Goal: Task Accomplishment & Management: Complete application form

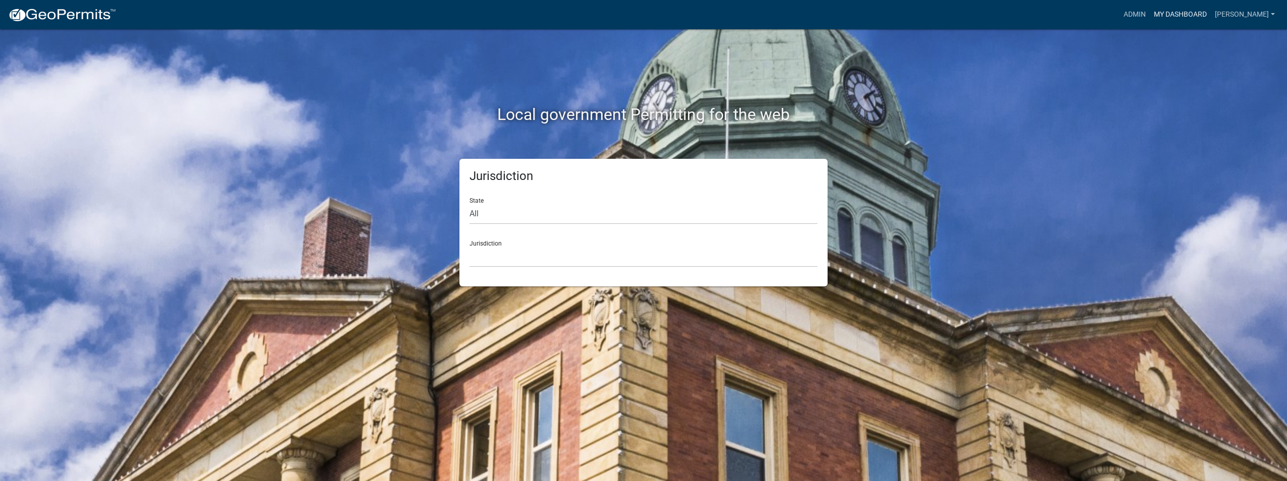
click at [1157, 14] on link "My Dashboard" at bounding box center [1179, 14] width 61 height 19
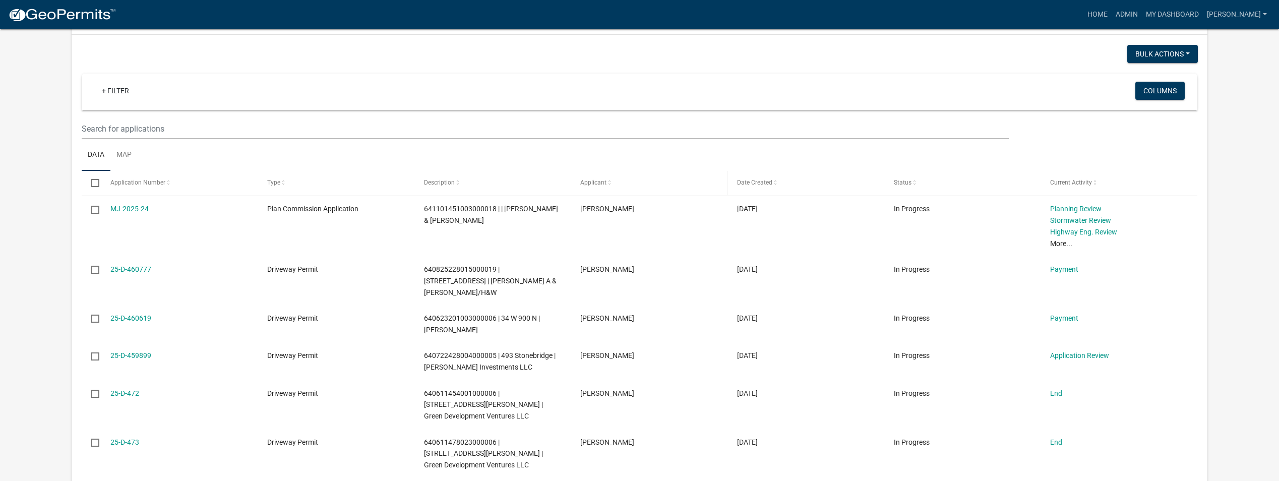
scroll to position [907, 0]
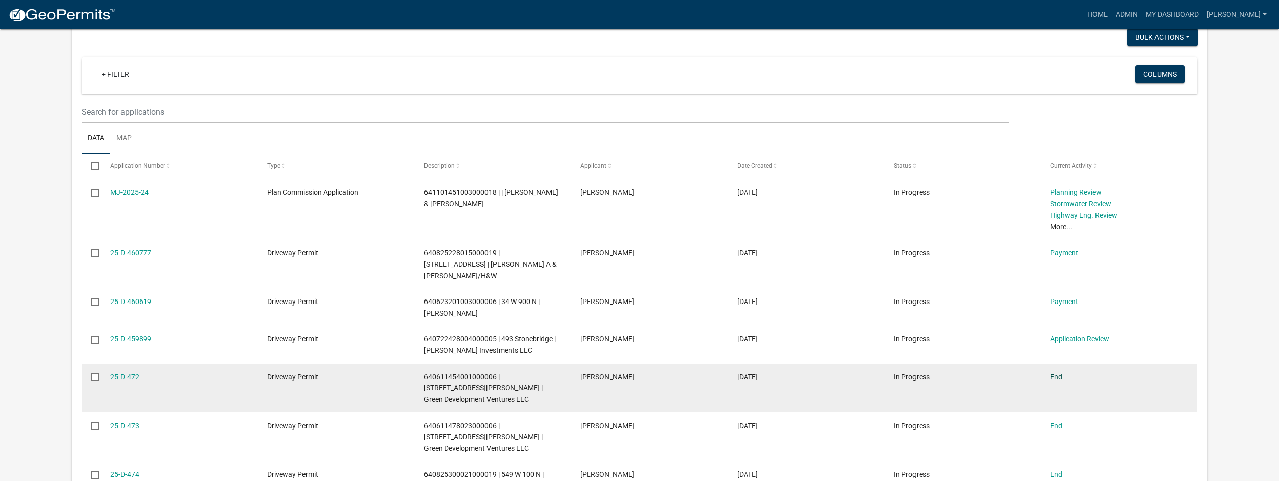
click at [1059, 373] on link "End" at bounding box center [1056, 377] width 12 height 8
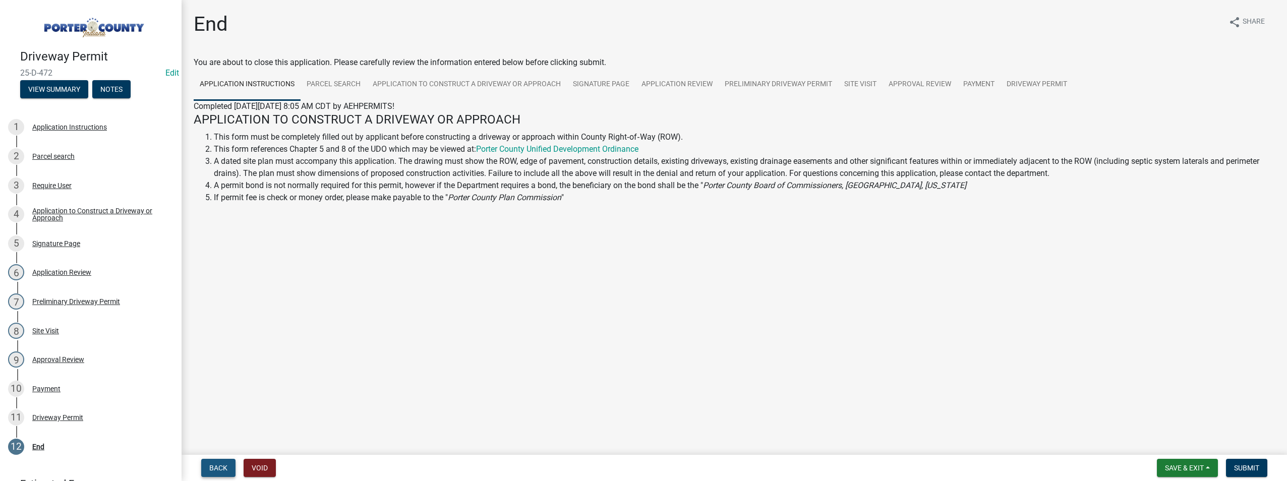
click at [217, 469] on span "Back" at bounding box center [218, 468] width 18 height 8
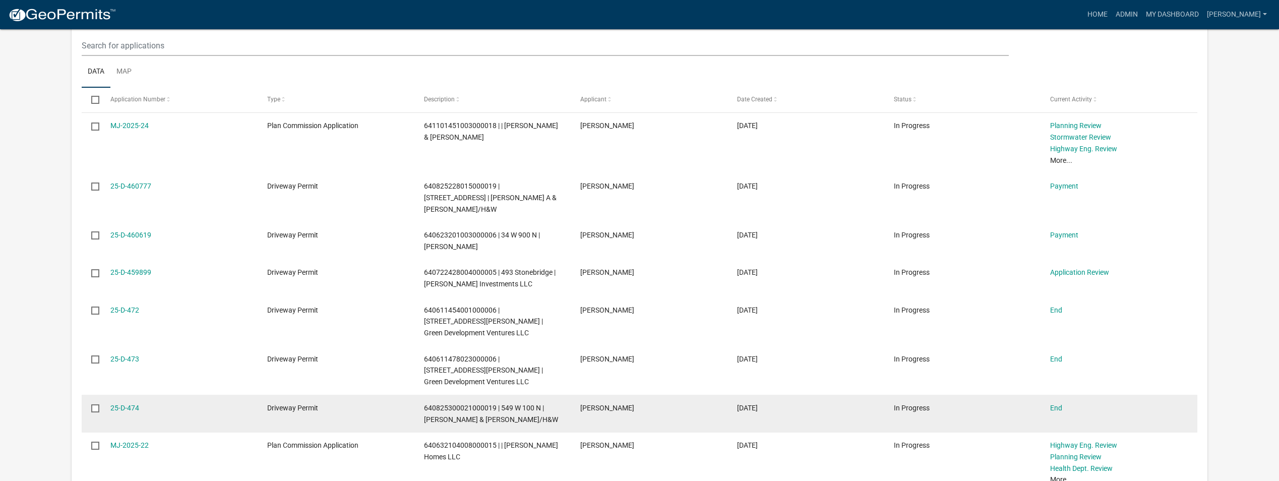
scroll to position [977, 0]
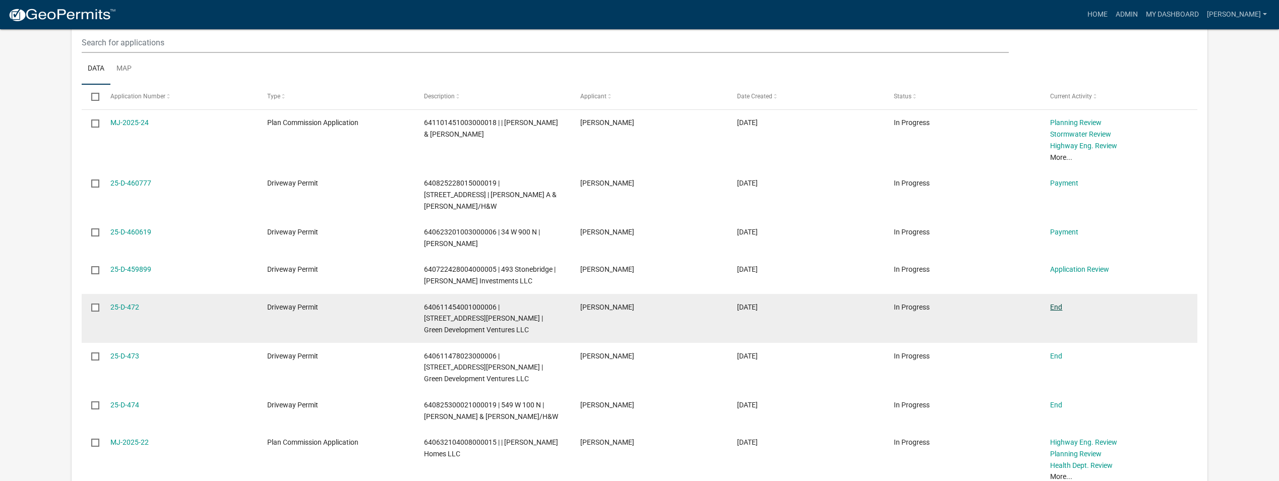
click at [1051, 303] on link "End" at bounding box center [1056, 307] width 12 height 8
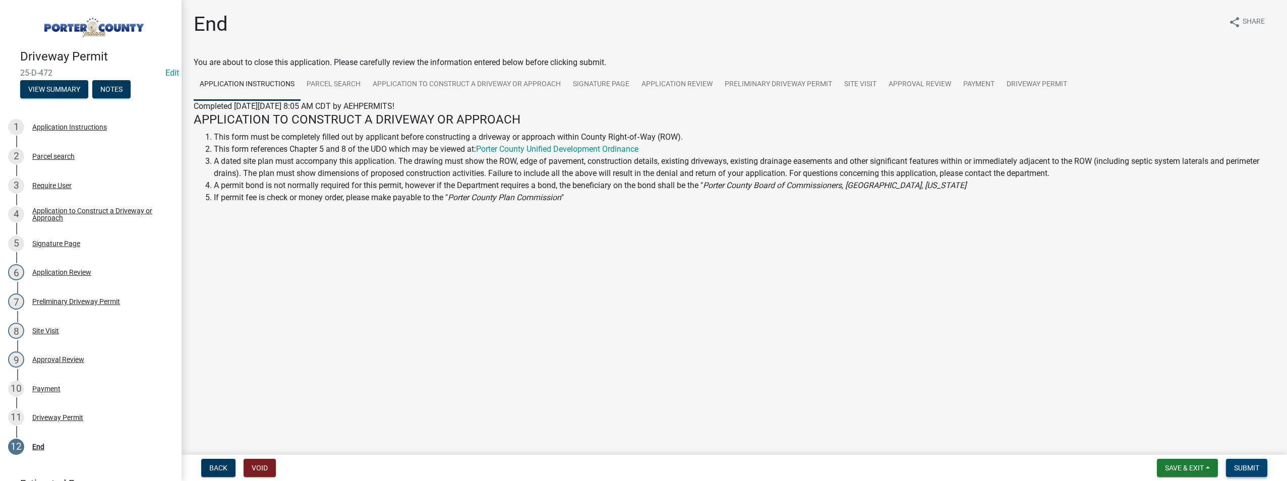
click at [1242, 469] on span "Submit" at bounding box center [1246, 468] width 25 height 8
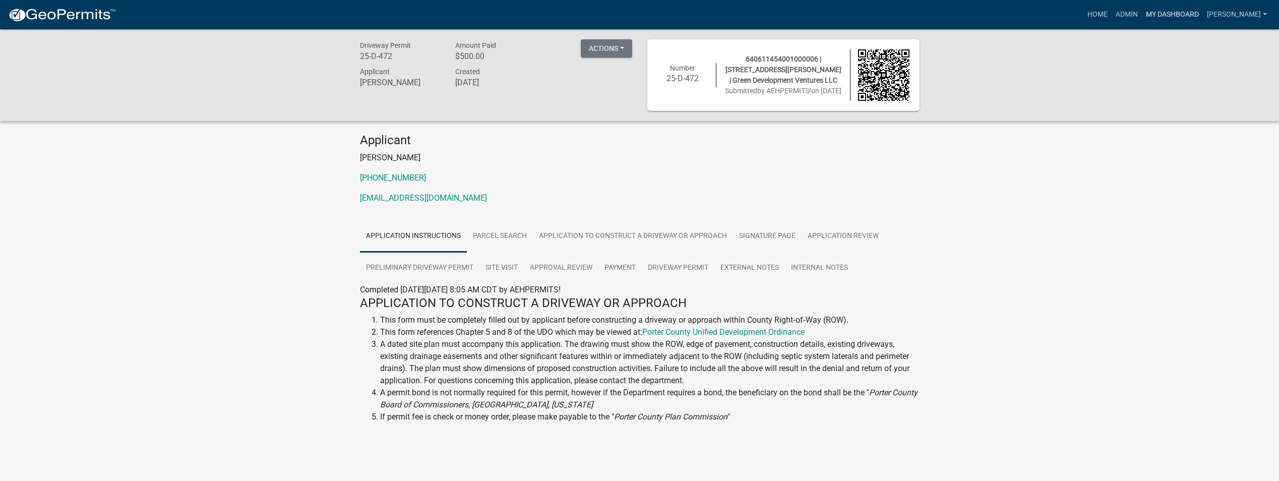
click at [1150, 14] on link "My Dashboard" at bounding box center [1172, 14] width 61 height 19
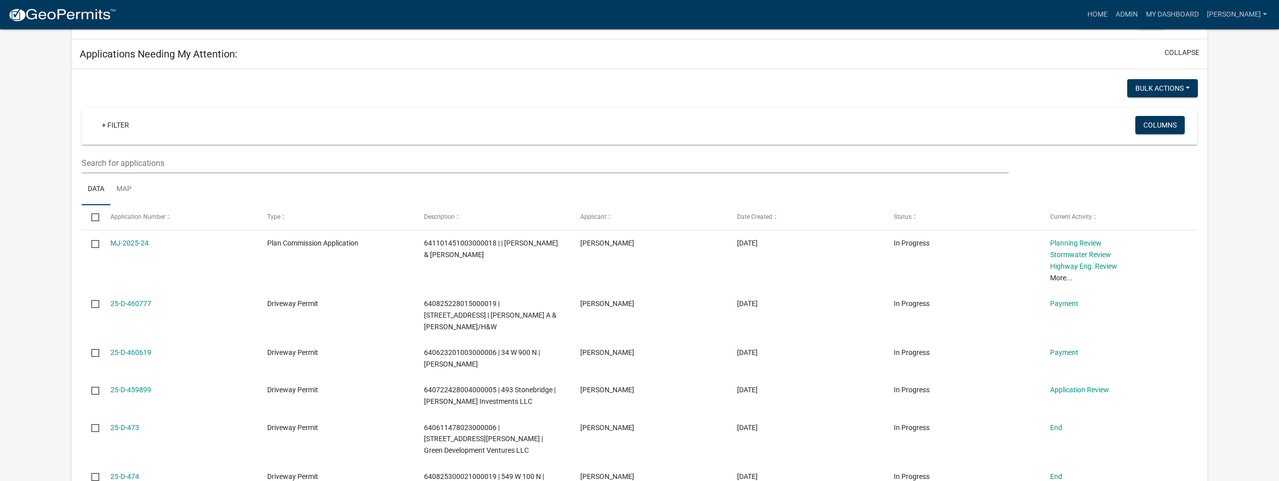
scroll to position [857, 0]
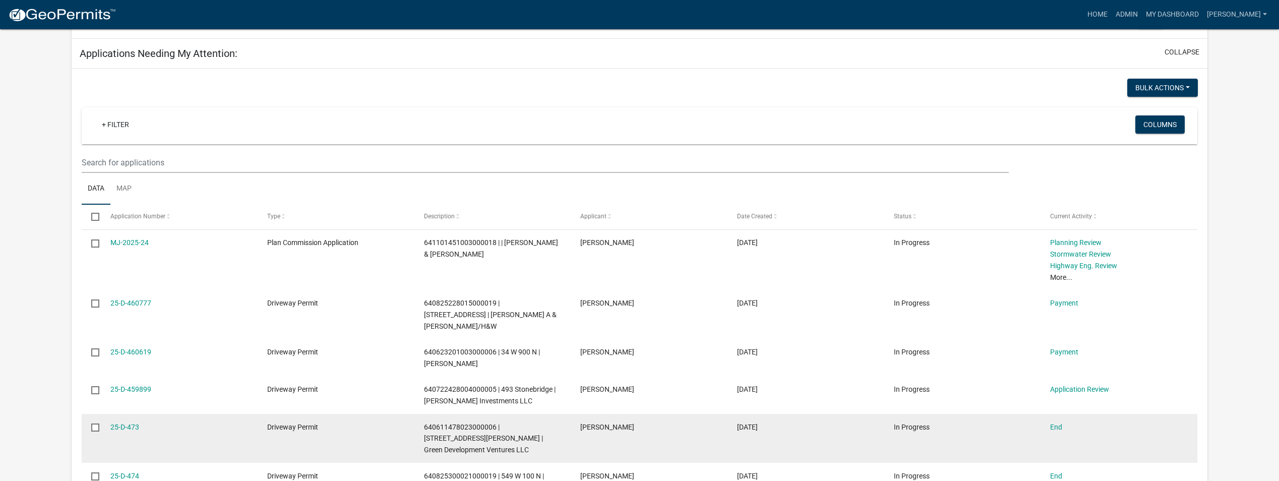
click at [1064, 421] on div "End" at bounding box center [1118, 427] width 137 height 12
click at [1059, 423] on link "End" at bounding box center [1056, 427] width 12 height 8
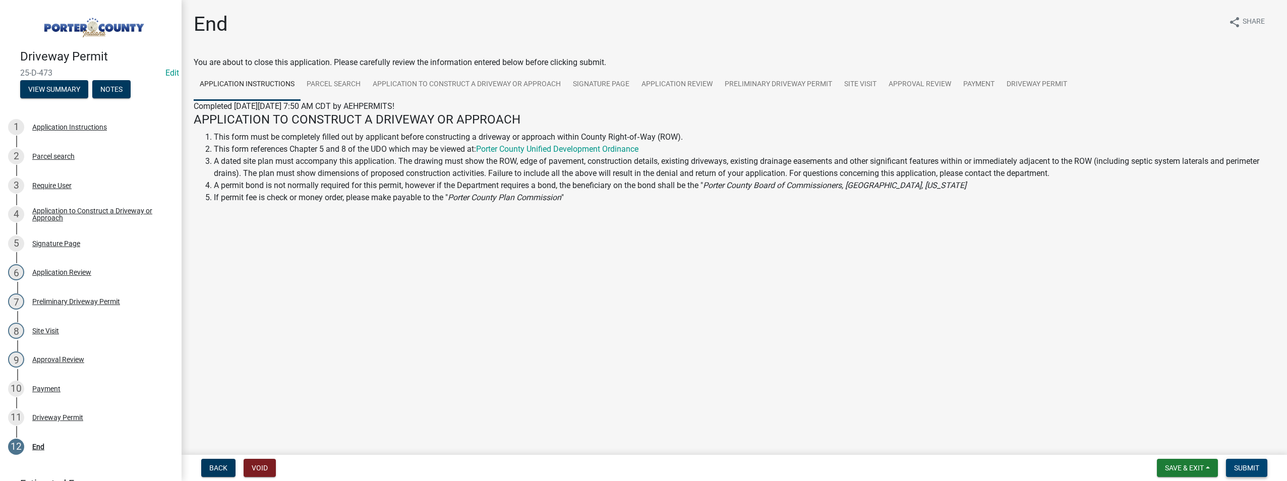
click at [1241, 475] on button "Submit" at bounding box center [1246, 468] width 41 height 18
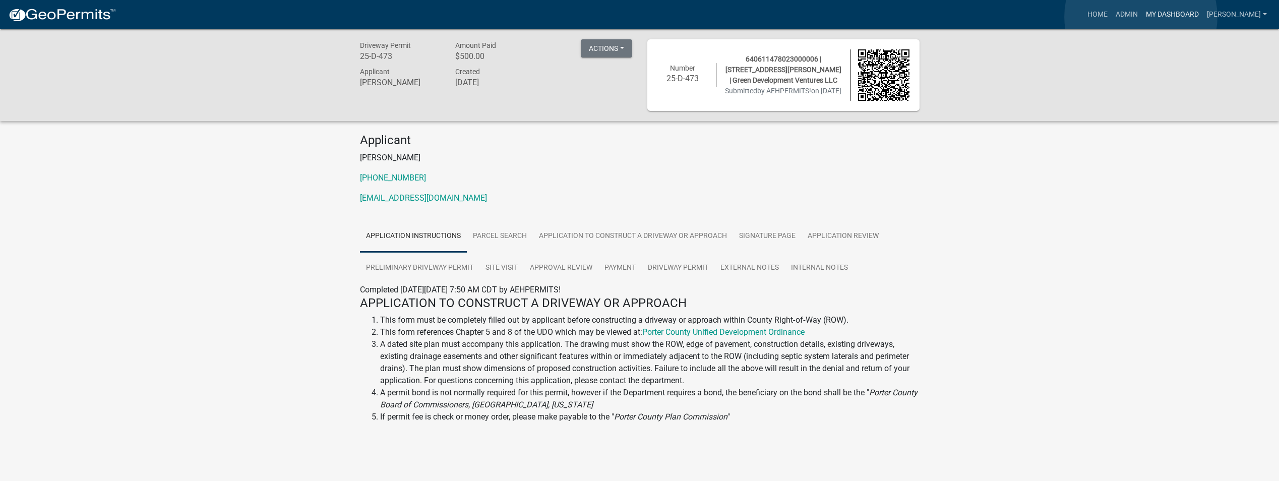
click at [1142, 17] on link "My Dashboard" at bounding box center [1172, 14] width 61 height 19
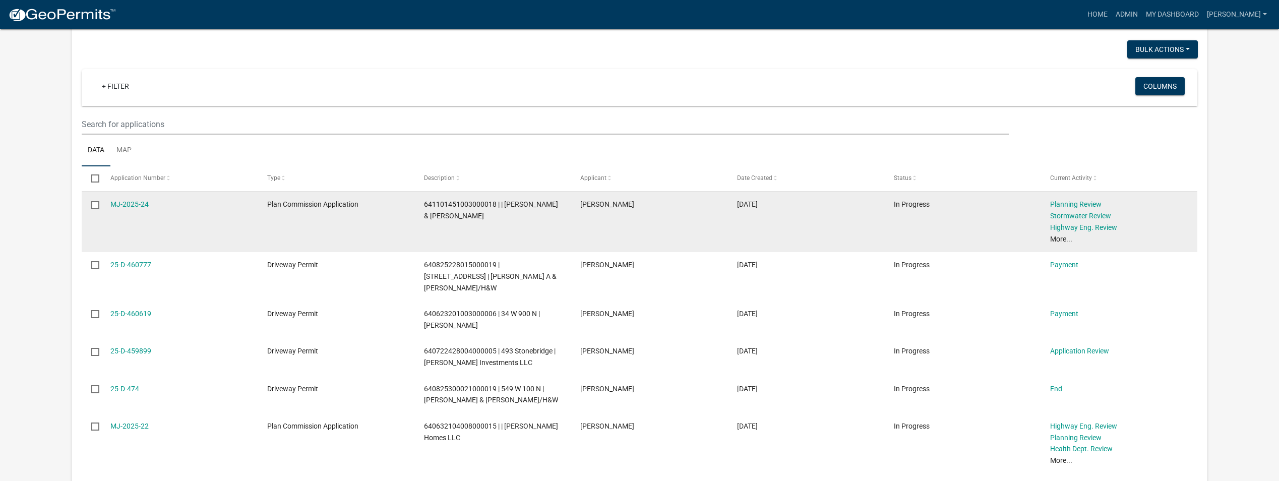
scroll to position [958, 0]
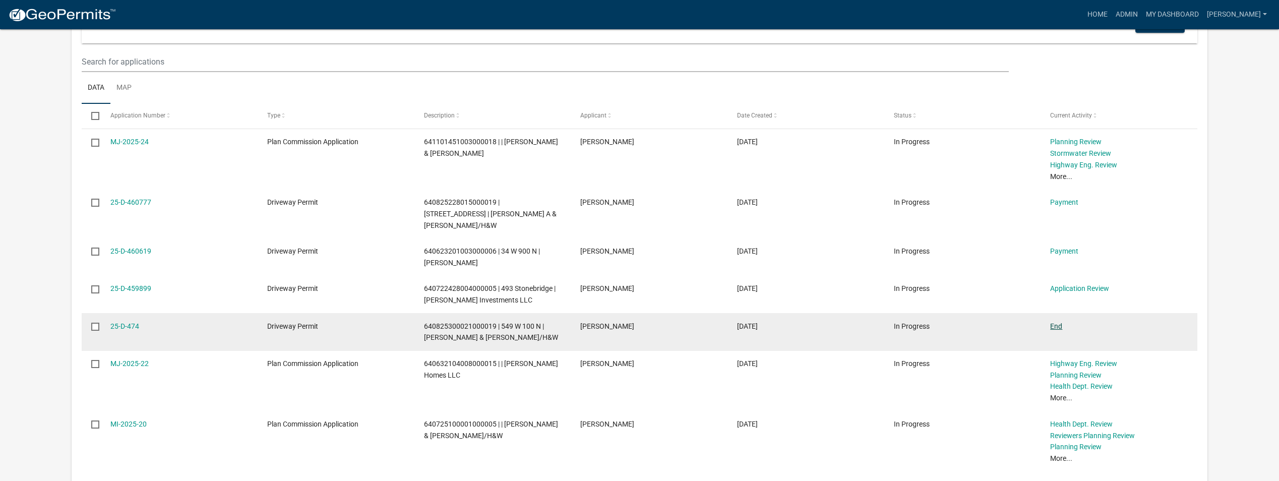
click at [1058, 322] on link "End" at bounding box center [1056, 326] width 12 height 8
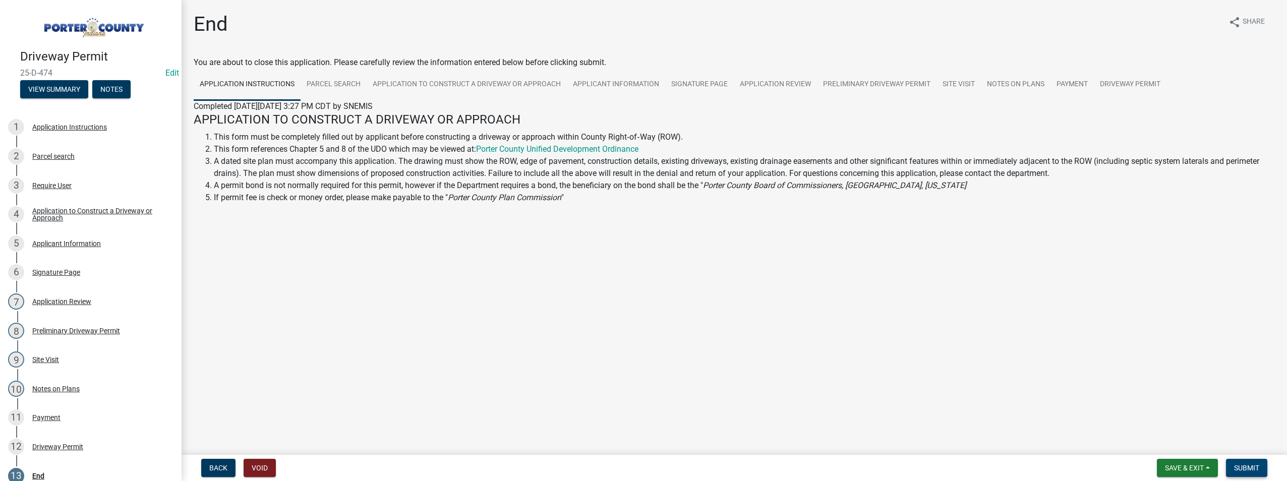
click at [1247, 468] on span "Submit" at bounding box center [1246, 468] width 25 height 8
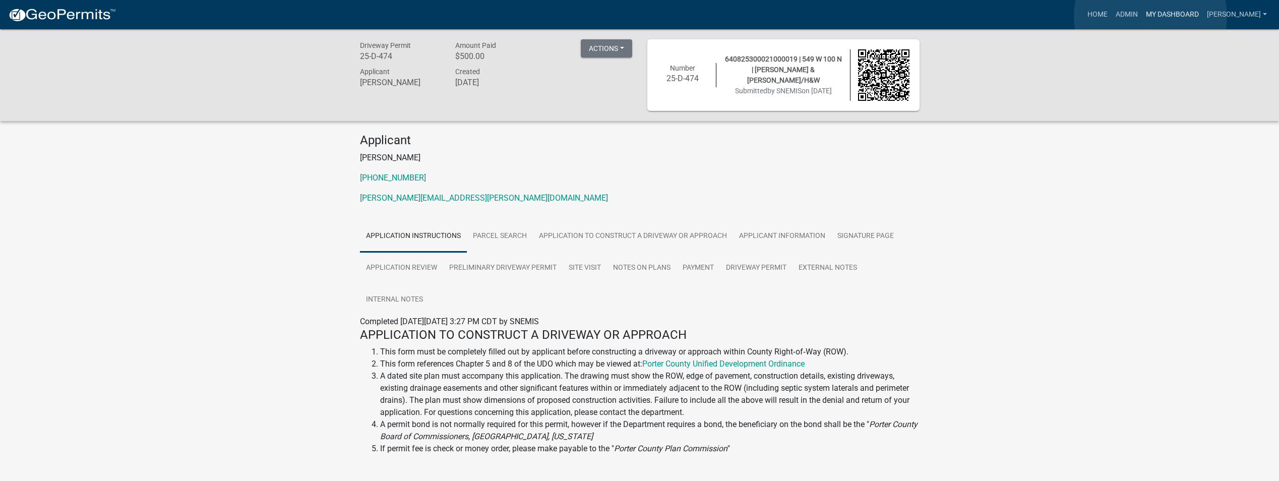
click at [1150, 16] on link "My Dashboard" at bounding box center [1172, 14] width 61 height 19
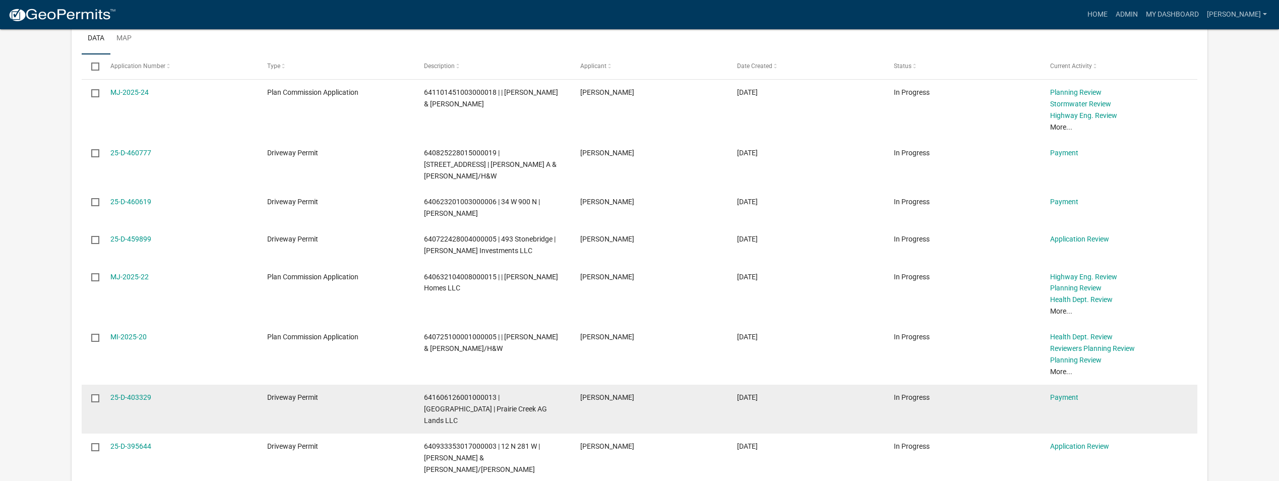
scroll to position [1023, 0]
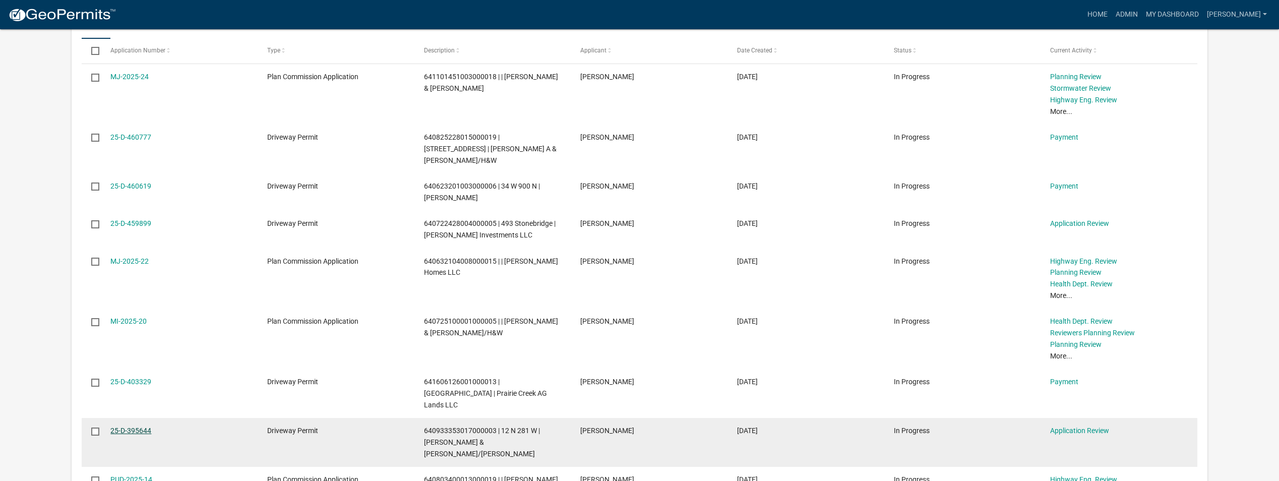
click at [136, 427] on link "25-D-395644" at bounding box center [130, 431] width 41 height 8
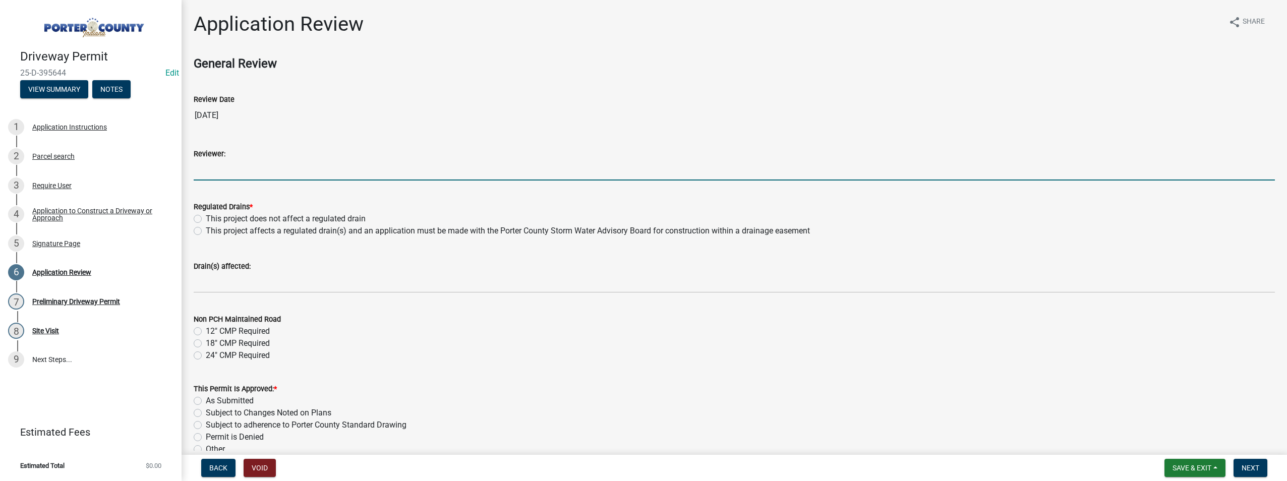
click at [225, 162] on input "Reviewer:" at bounding box center [734, 170] width 1081 height 21
type input "[PERSON_NAME]"
click at [206, 219] on label "This project does not affect a regulated drain" at bounding box center [286, 219] width 160 height 12
click at [206, 219] on input "This project does not affect a regulated drain" at bounding box center [209, 216] width 7 height 7
radio input "true"
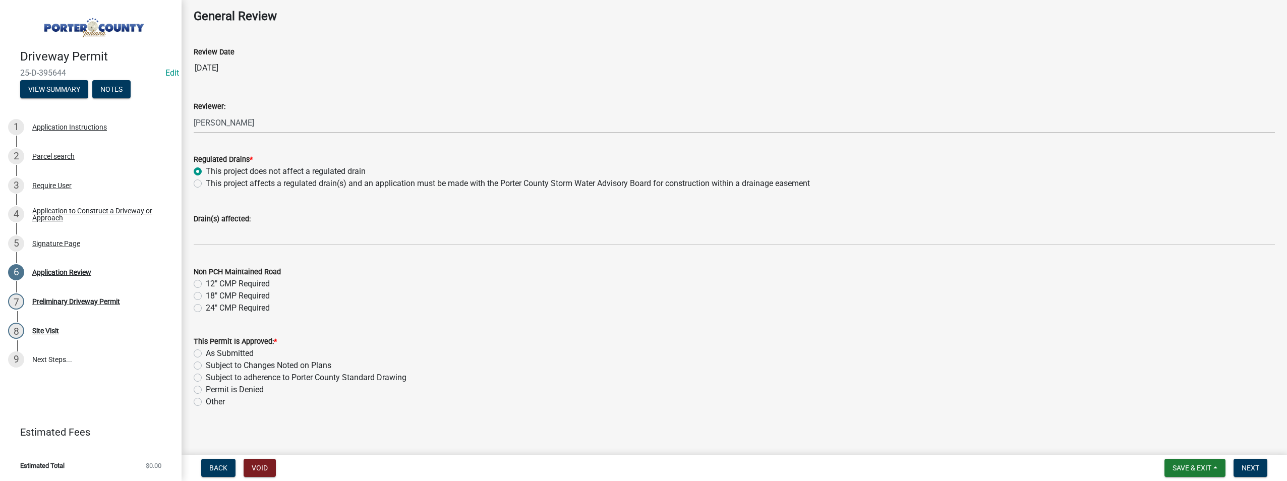
scroll to position [53, 0]
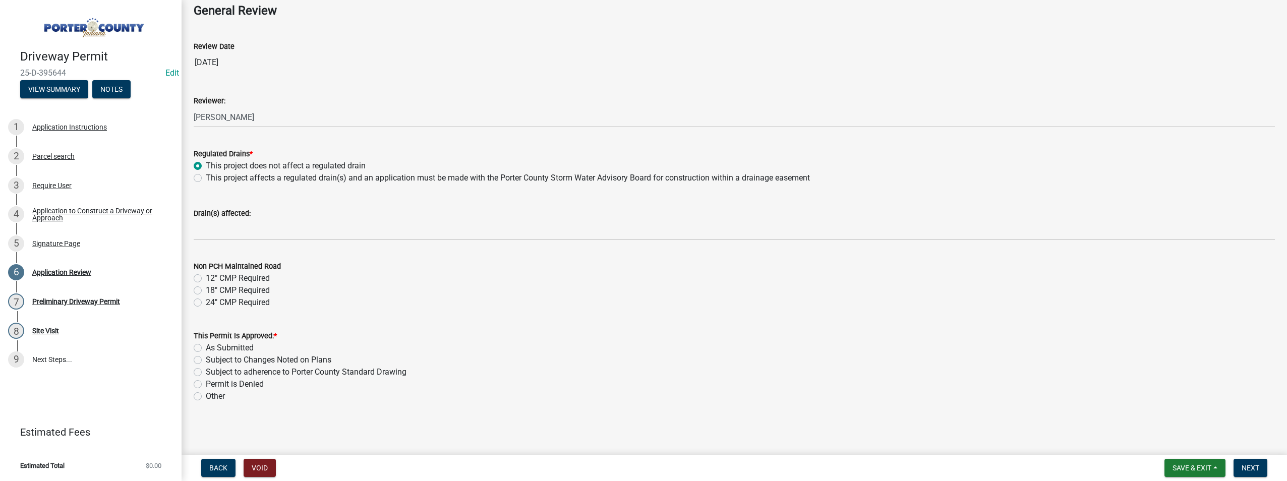
click at [206, 347] on label "As Submitted" at bounding box center [230, 348] width 48 height 12
click at [206, 347] on input "As Submitted" at bounding box center [209, 345] width 7 height 7
radio input "true"
click at [1243, 466] on span "Next" at bounding box center [1250, 468] width 18 height 8
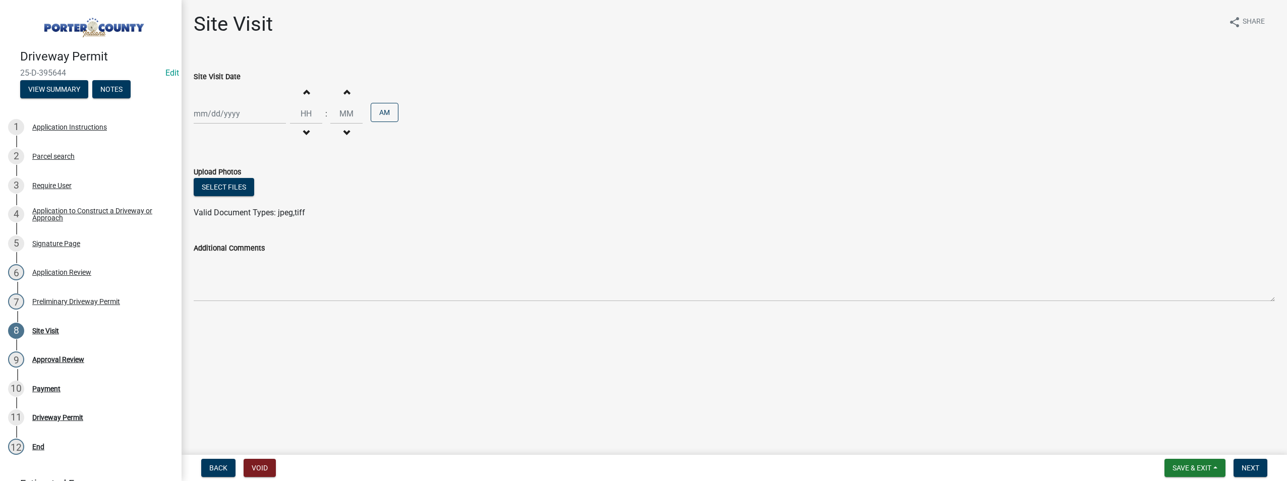
select select "8"
select select "2025"
click at [221, 117] on div "[PERSON_NAME] Feb Mar Apr [PERSON_NAME][DATE] Oct Nov [DATE] 1526 1527 1528 152…" at bounding box center [240, 113] width 92 height 21
click at [235, 199] on div "13" at bounding box center [236, 200] width 16 height 16
type input "[DATE]"
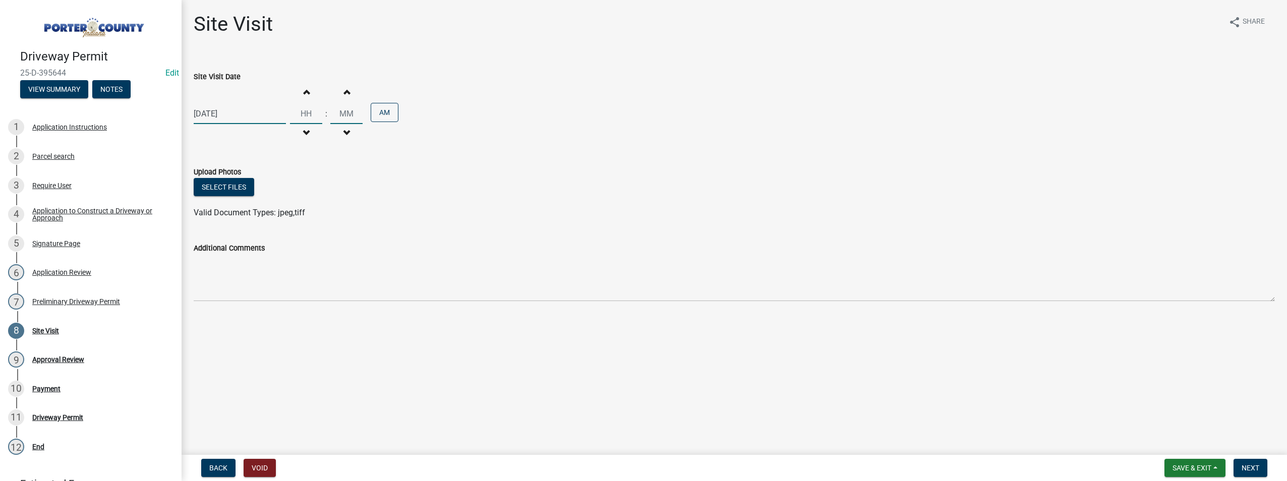
click at [297, 119] on input "Hours" at bounding box center [306, 113] width 32 height 21
type input "09"
type input "00"
click at [1242, 462] on button "Next" at bounding box center [1250, 468] width 34 height 18
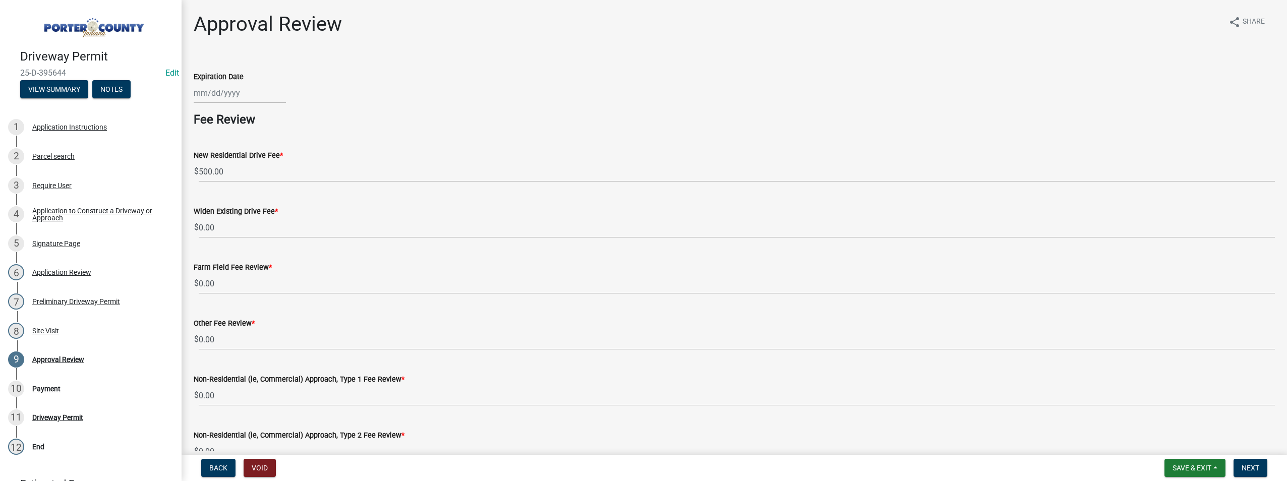
select select "8"
select select "2025"
click at [207, 96] on div "[PERSON_NAME] Feb Mar Apr [PERSON_NAME][DATE] Oct Nov [DATE] 1526 1527 1528 152…" at bounding box center [240, 93] width 92 height 21
drag, startPoint x: 235, startPoint y: 182, endPoint x: 231, endPoint y: 154, distance: 28.6
click at [235, 183] on div "13" at bounding box center [236, 179] width 16 height 16
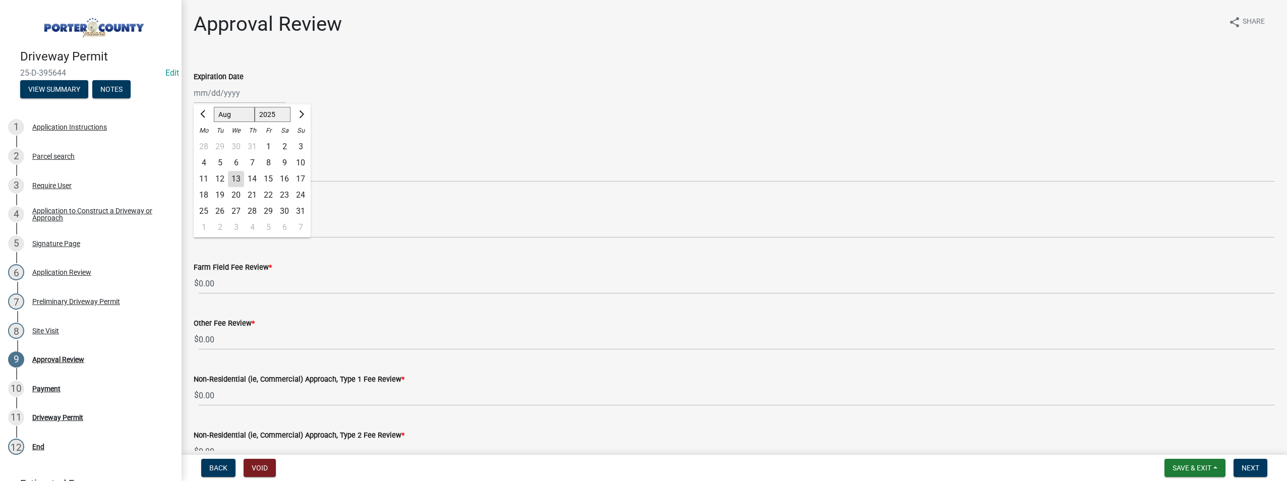
type input "[DATE]"
click at [236, 92] on div "[DATE]" at bounding box center [240, 93] width 92 height 21
select select "8"
select select "2025"
click at [242, 97] on input "[DATE]" at bounding box center [240, 93] width 92 height 21
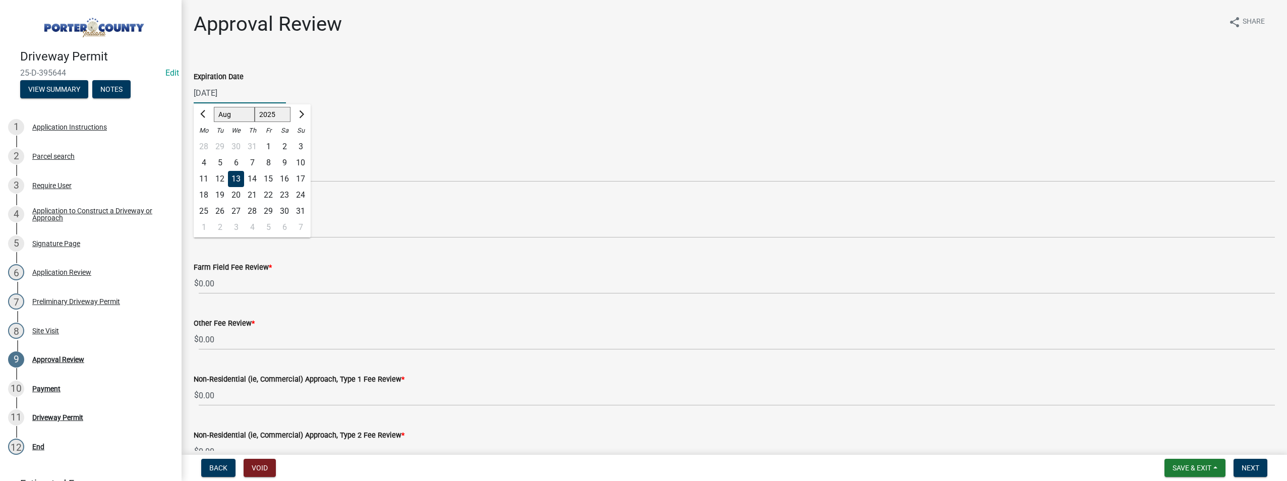
type input "[DATE]"
click at [578, 99] on div "[DATE] Jan Feb Mar Apr [PERSON_NAME][DATE] Sep Oct Nov [DATE] 1526 1527 1528 15…" at bounding box center [734, 93] width 1081 height 21
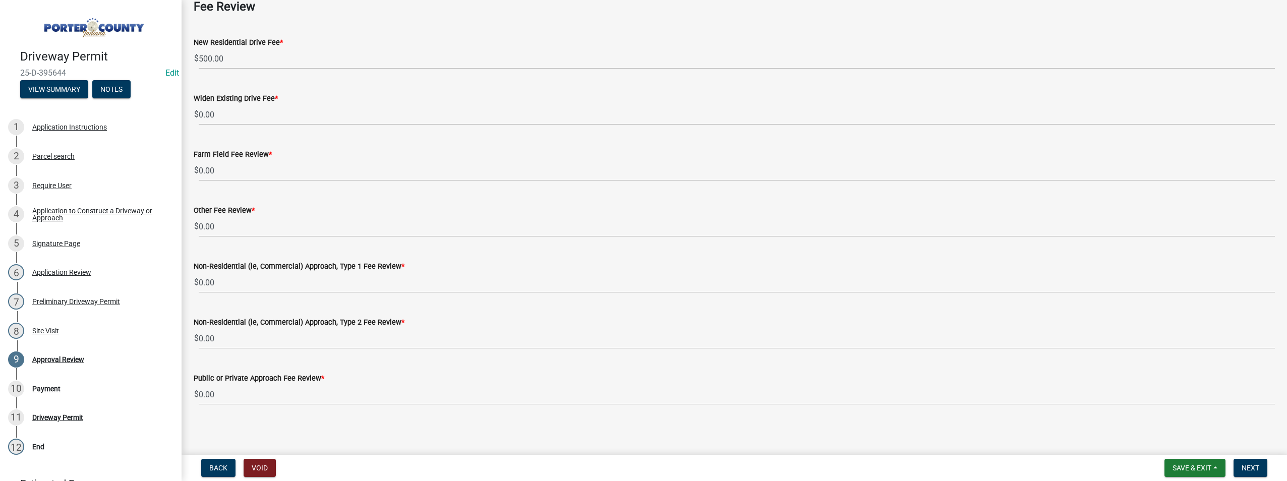
scroll to position [115, 0]
click at [1245, 472] on span "Next" at bounding box center [1250, 468] width 18 height 8
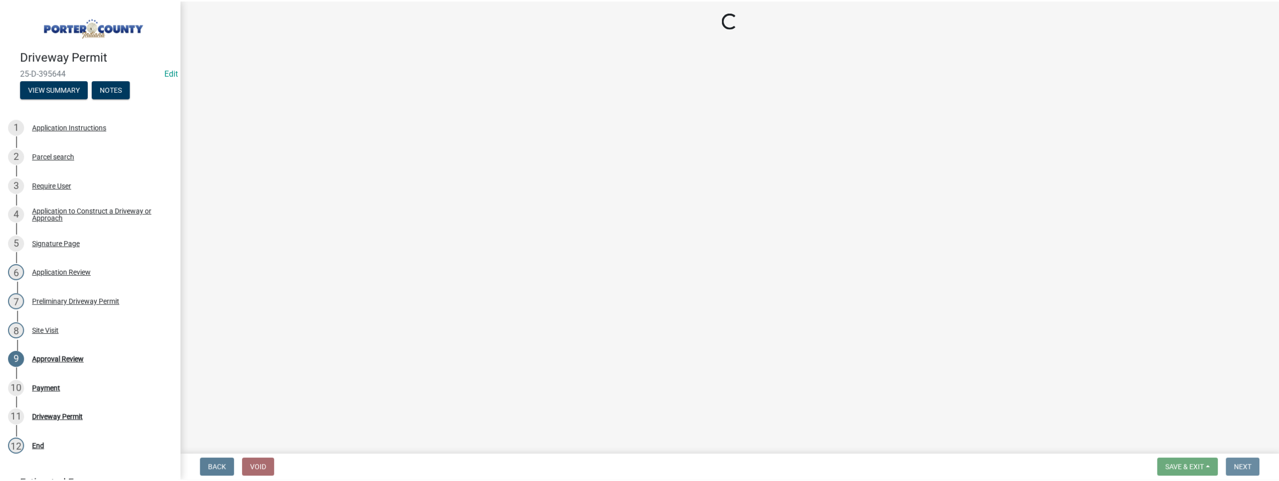
scroll to position [0, 0]
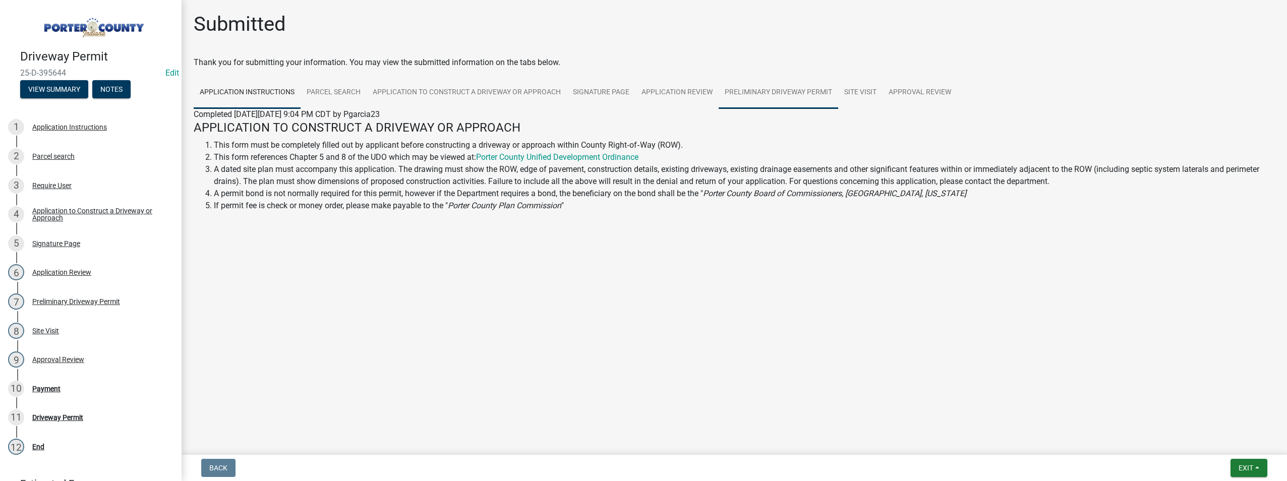
click at [782, 93] on link "Preliminary Driveway Permit" at bounding box center [777, 93] width 119 height 32
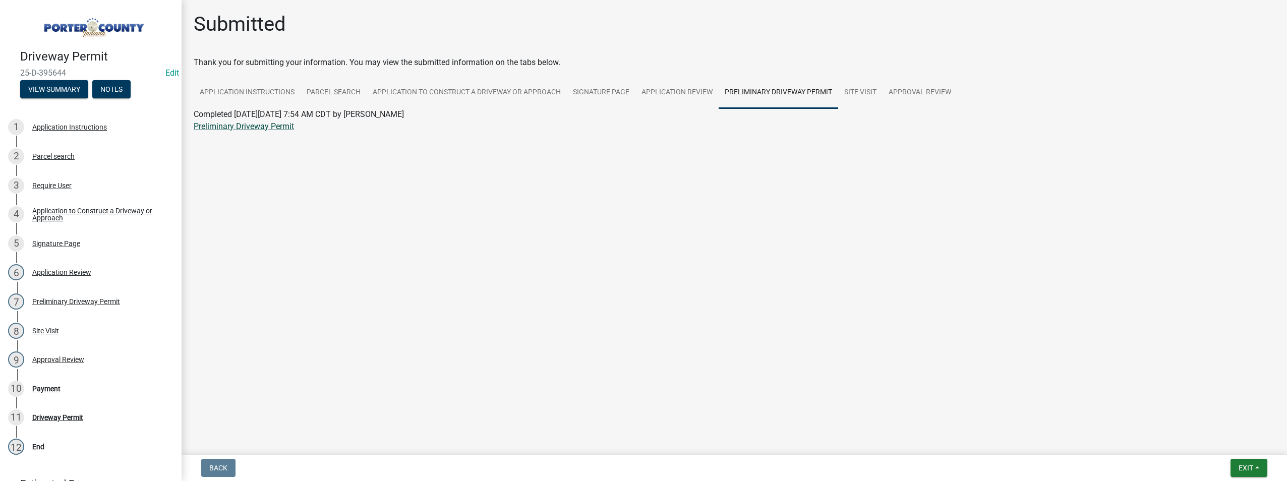
click at [233, 125] on link "Preliminary Driveway Permit" at bounding box center [244, 126] width 100 height 10
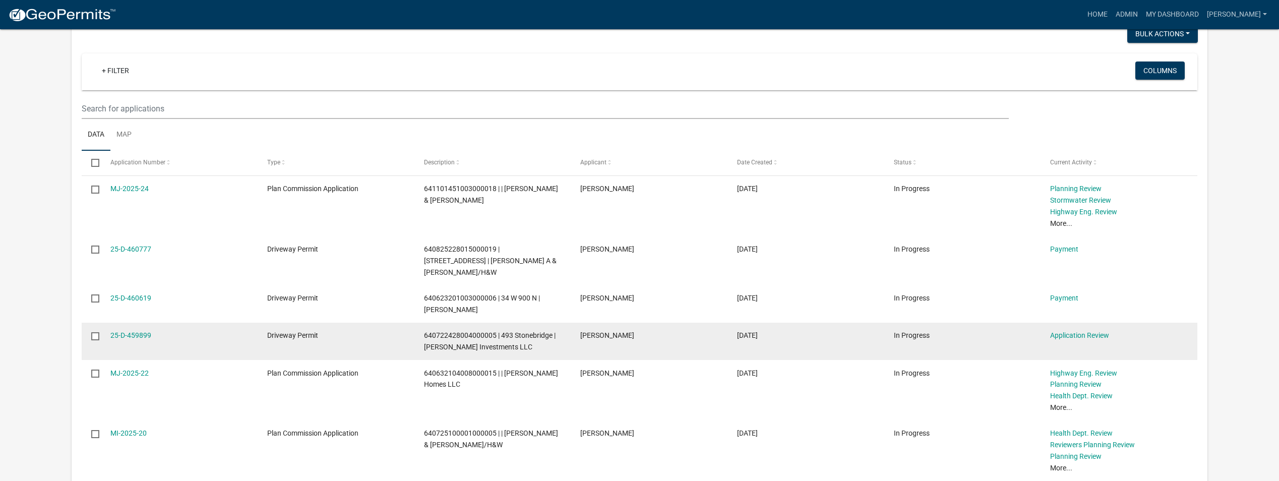
scroll to position [857, 0]
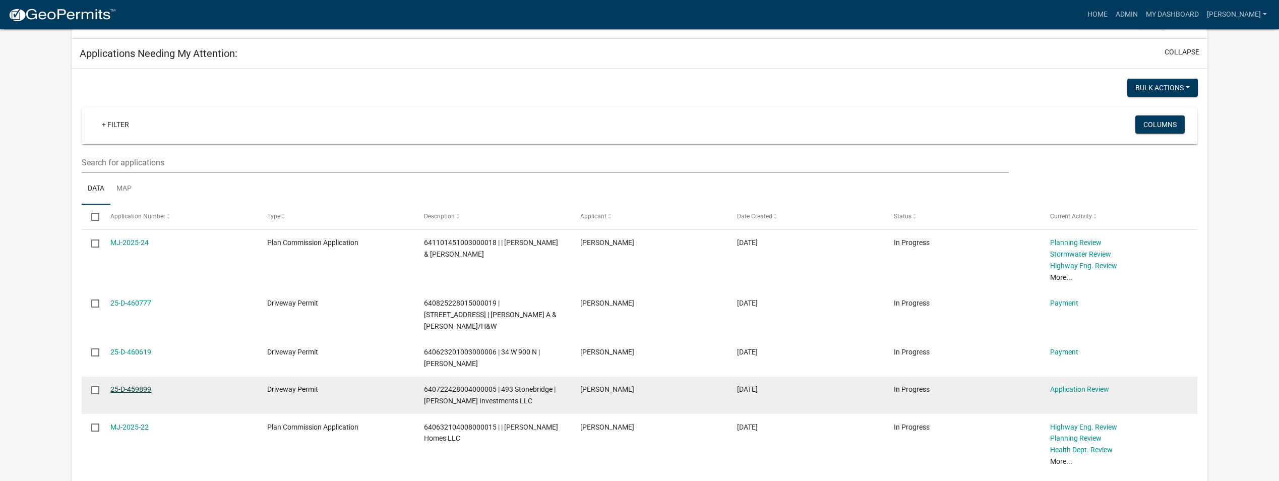
click at [125, 385] on link "25-D-459899" at bounding box center [130, 389] width 41 height 8
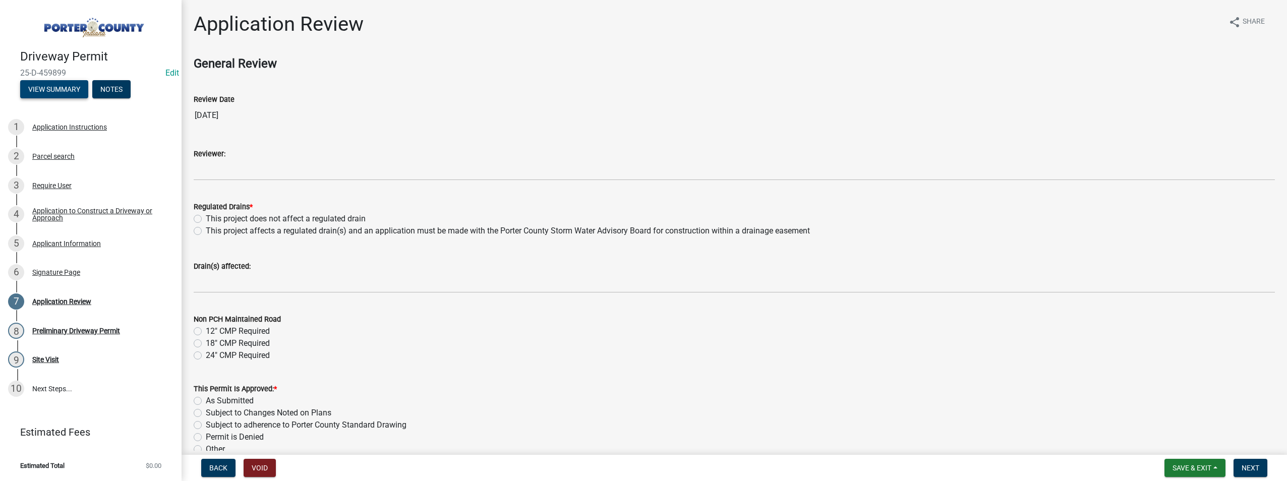
click at [42, 87] on button "View Summary" at bounding box center [54, 89] width 68 height 18
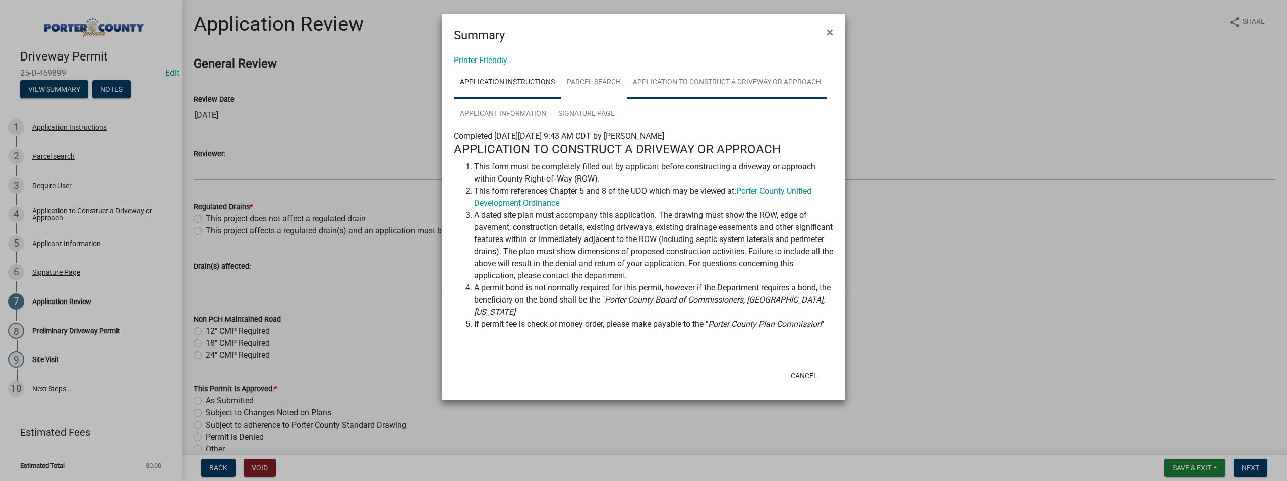
click at [679, 81] on link "Application to Construct a Driveway or Approach" at bounding box center [727, 83] width 200 height 32
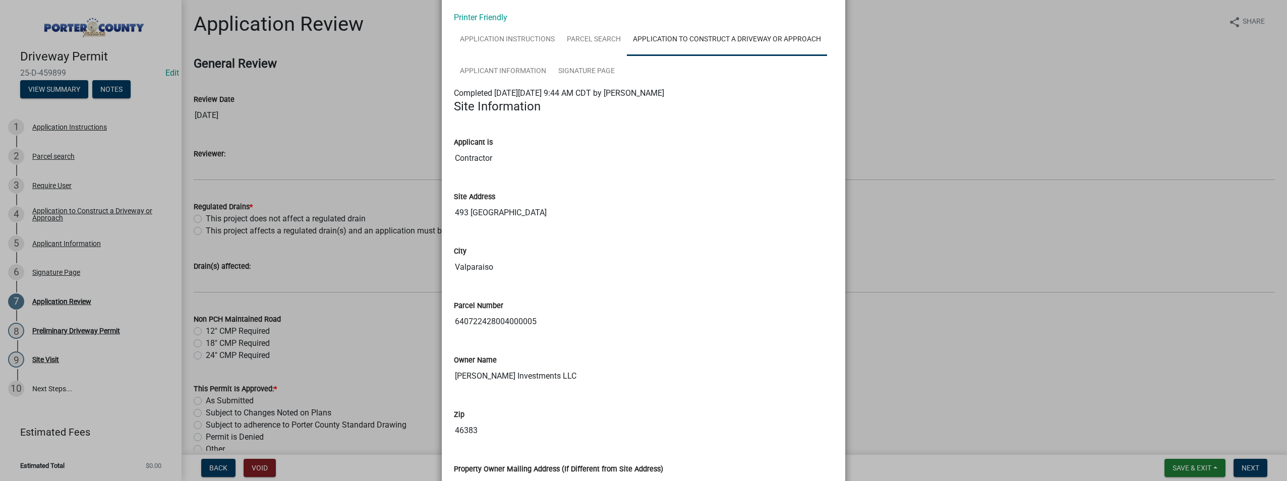
scroll to position [101, 0]
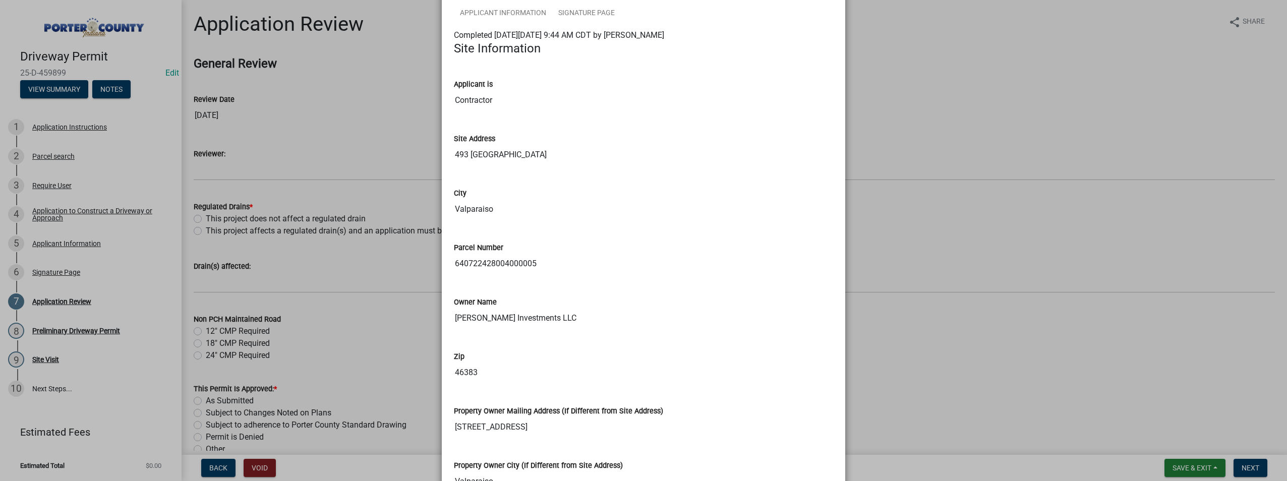
drag, startPoint x: 517, startPoint y: 151, endPoint x: 439, endPoint y: 155, distance: 77.7
click at [1109, 312] on ngb-modal-window "Summary × Printer Friendly Application Instructions Parcel search Application t…" at bounding box center [643, 240] width 1287 height 481
click at [1026, 334] on ngb-modal-window "Summary × Printer Friendly Application Instructions Parcel search Application t…" at bounding box center [643, 240] width 1287 height 481
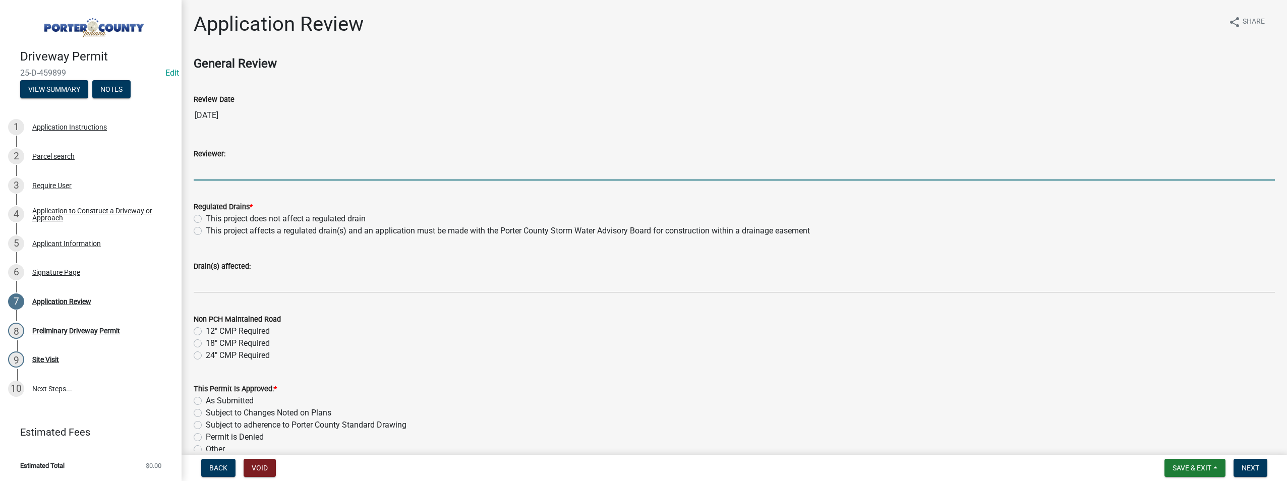
click at [222, 171] on input "Reviewer:" at bounding box center [734, 170] width 1081 height 21
type input "[PERSON_NAME]"
click at [206, 217] on label "This project does not affect a regulated drain" at bounding box center [286, 219] width 160 height 12
click at [206, 217] on input "This project does not affect a regulated drain" at bounding box center [209, 216] width 7 height 7
radio input "true"
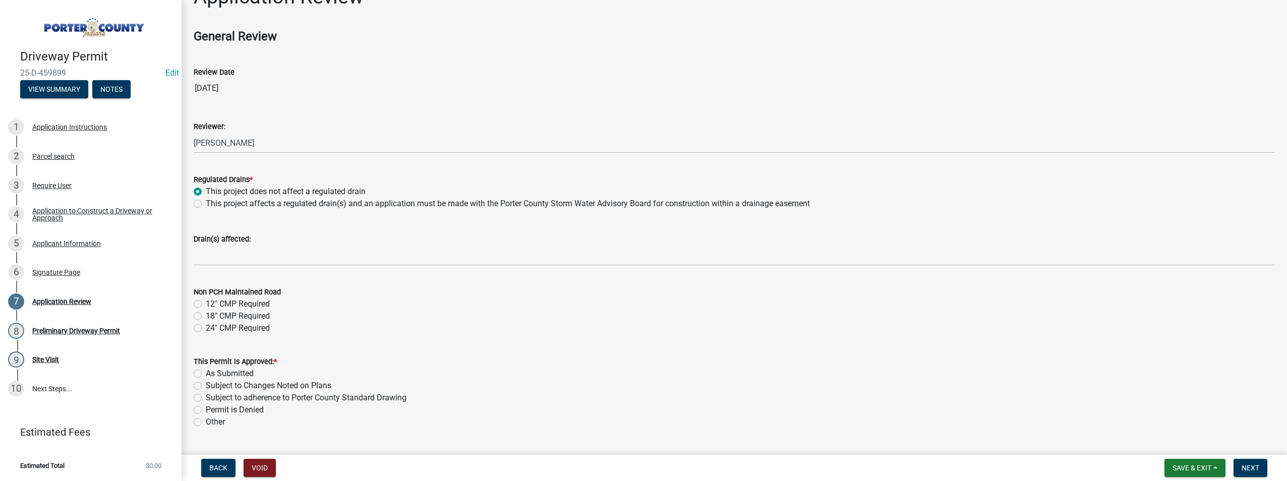
scroll to position [53, 0]
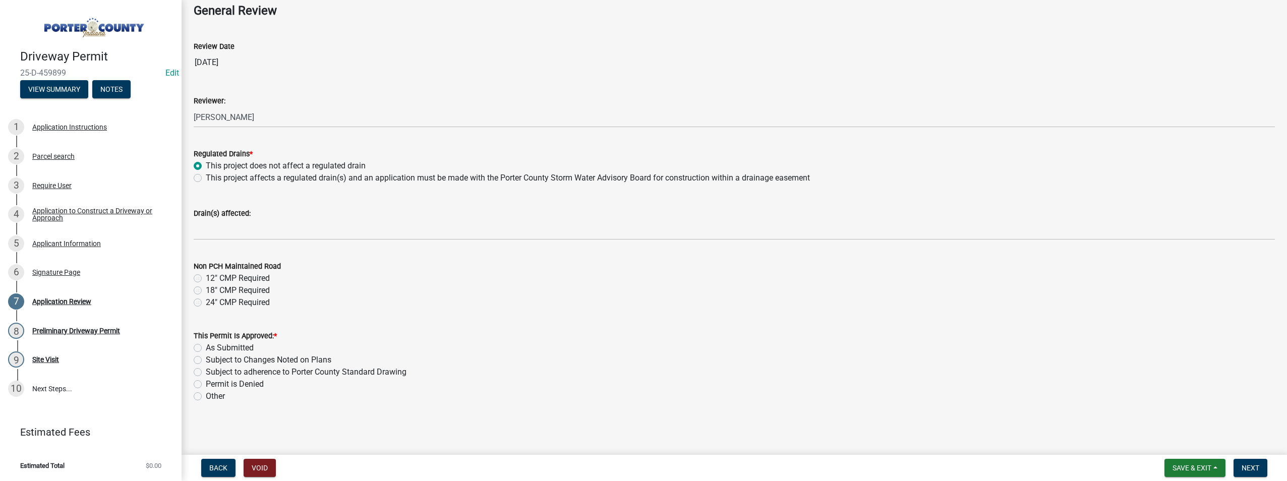
click at [206, 346] on label "As Submitted" at bounding box center [230, 348] width 48 height 12
click at [206, 346] on input "As Submitted" at bounding box center [209, 345] width 7 height 7
radio input "true"
click at [1261, 467] on button "Next" at bounding box center [1250, 468] width 34 height 18
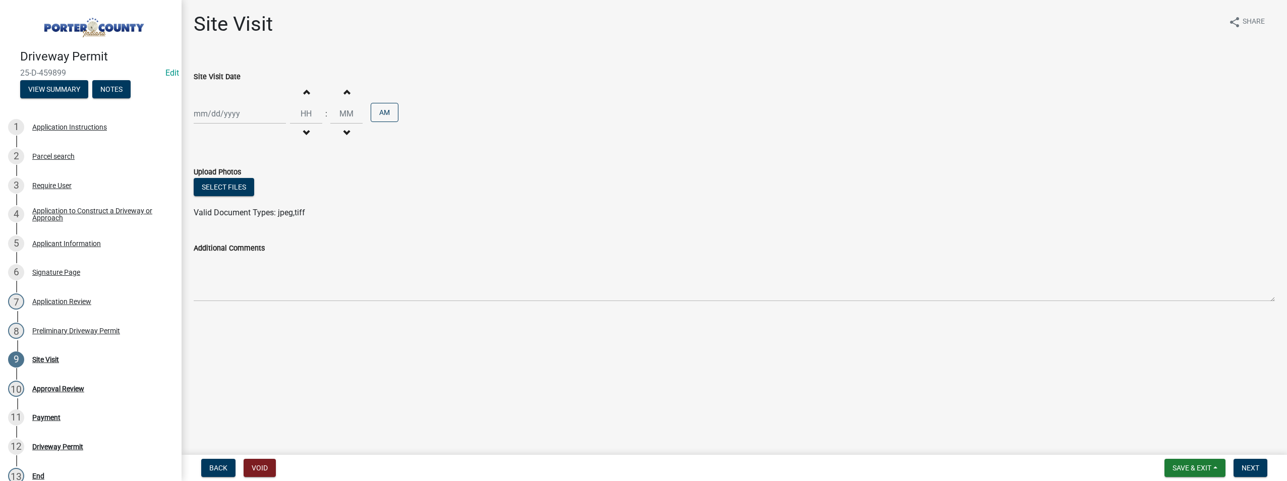
click at [206, 116] on div at bounding box center [240, 113] width 92 height 21
select select "8"
select select "2025"
click at [238, 194] on div "13" at bounding box center [236, 200] width 16 height 16
type input "[DATE]"
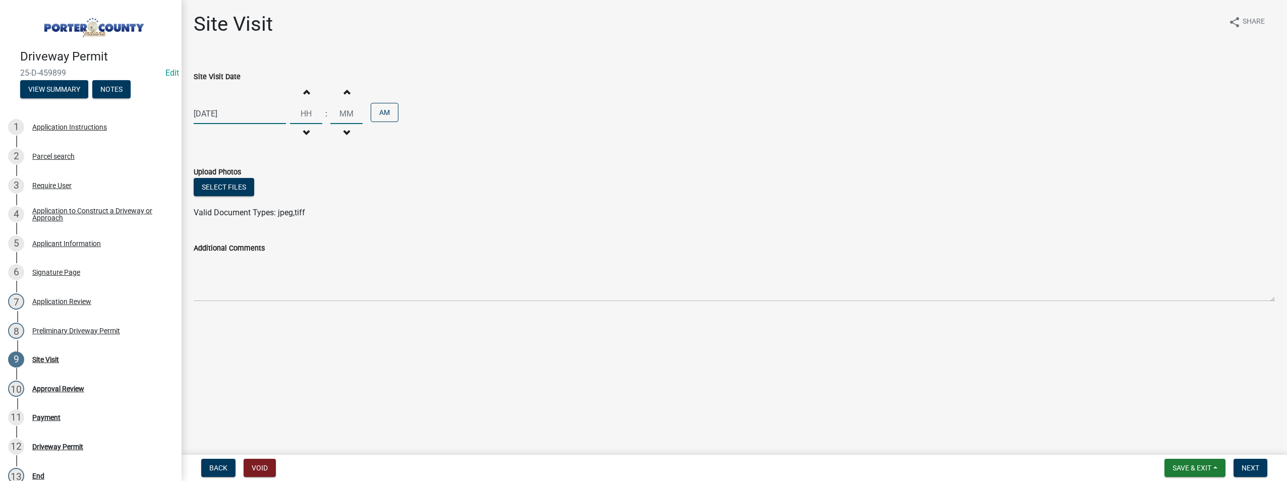
click at [307, 114] on input "Hours" at bounding box center [306, 113] width 32 height 21
type input "09"
type input "00"
click at [336, 113] on input "00" at bounding box center [346, 113] width 32 height 21
click at [1248, 475] on button "Next" at bounding box center [1250, 468] width 34 height 18
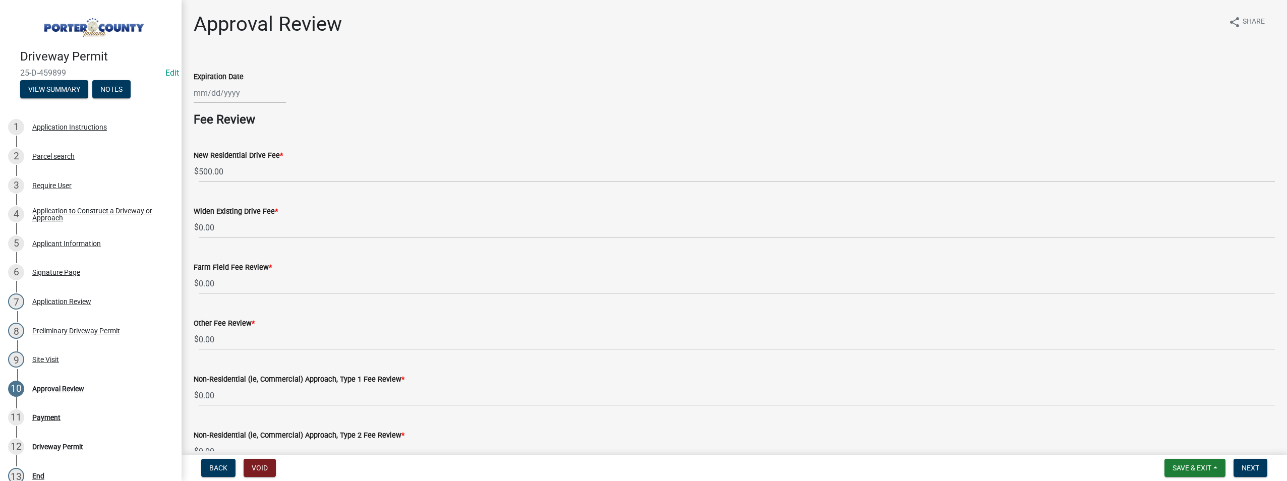
select select "8"
select select "2025"
click at [201, 98] on div "[PERSON_NAME] Feb Mar Apr [PERSON_NAME][DATE] Oct Nov [DATE] 1526 1527 1528 152…" at bounding box center [240, 93] width 92 height 21
click at [234, 176] on div "13" at bounding box center [236, 179] width 16 height 16
type input "[DATE]"
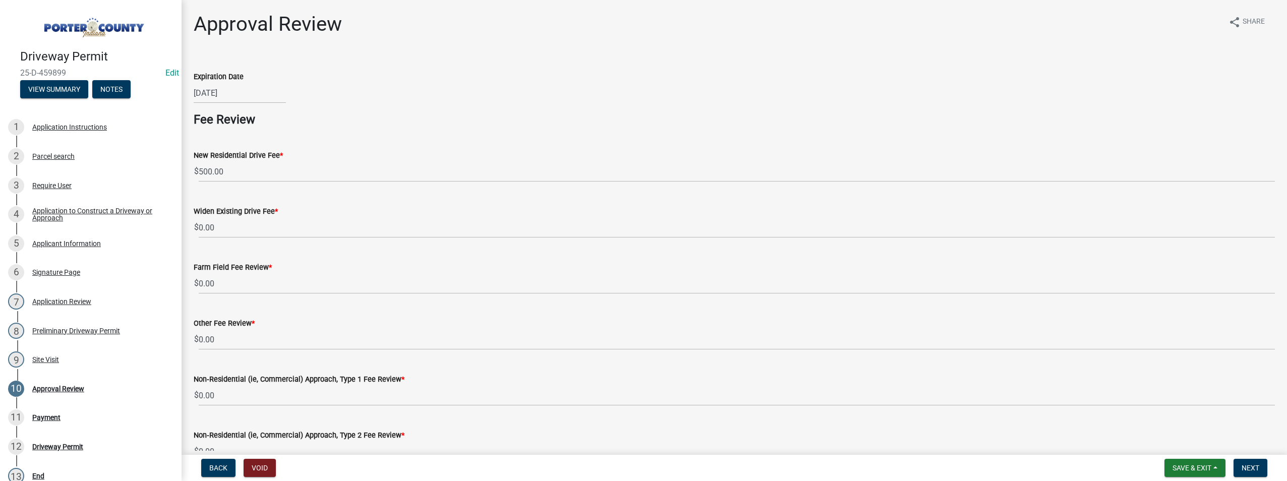
select select "8"
select select "2025"
click at [244, 91] on div "[DATE] [PERSON_NAME] Apr May Jun [DATE] Aug Sep Oct Nov [DATE] 1526 1527 1528 1…" at bounding box center [240, 93] width 92 height 21
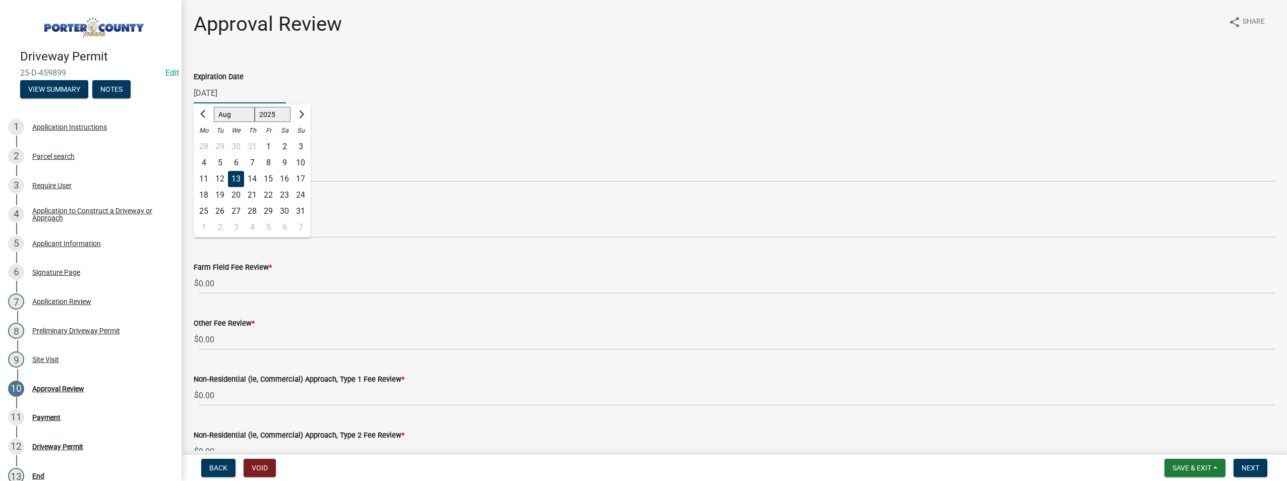
click at [242, 89] on input "[DATE]" at bounding box center [240, 93] width 92 height 21
type input "[DATE]"
click at [402, 119] on h4 "Fee Review" at bounding box center [734, 119] width 1081 height 15
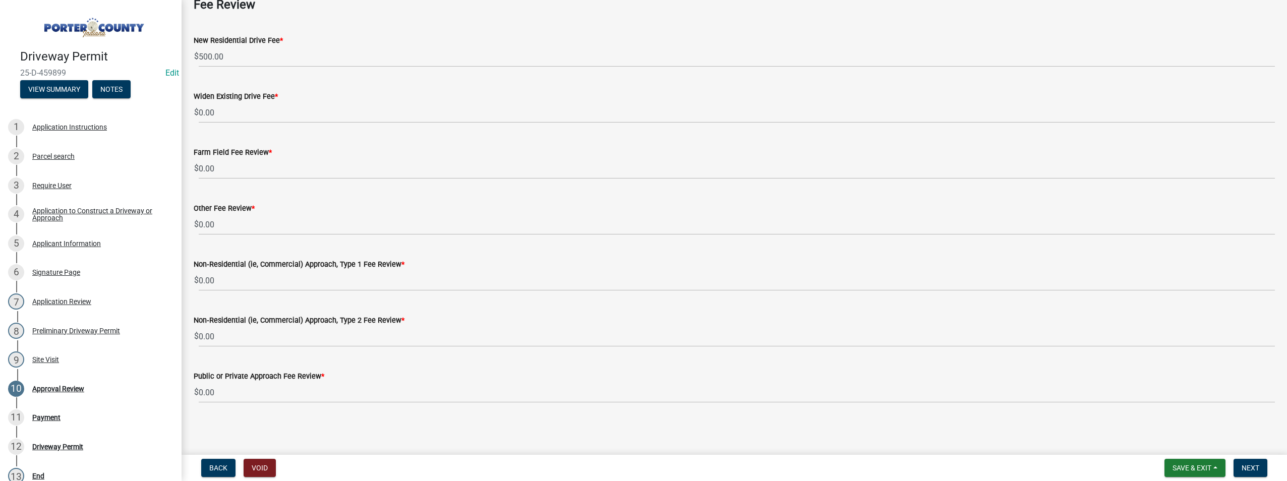
scroll to position [115, 0]
click at [1246, 470] on span "Next" at bounding box center [1250, 468] width 18 height 8
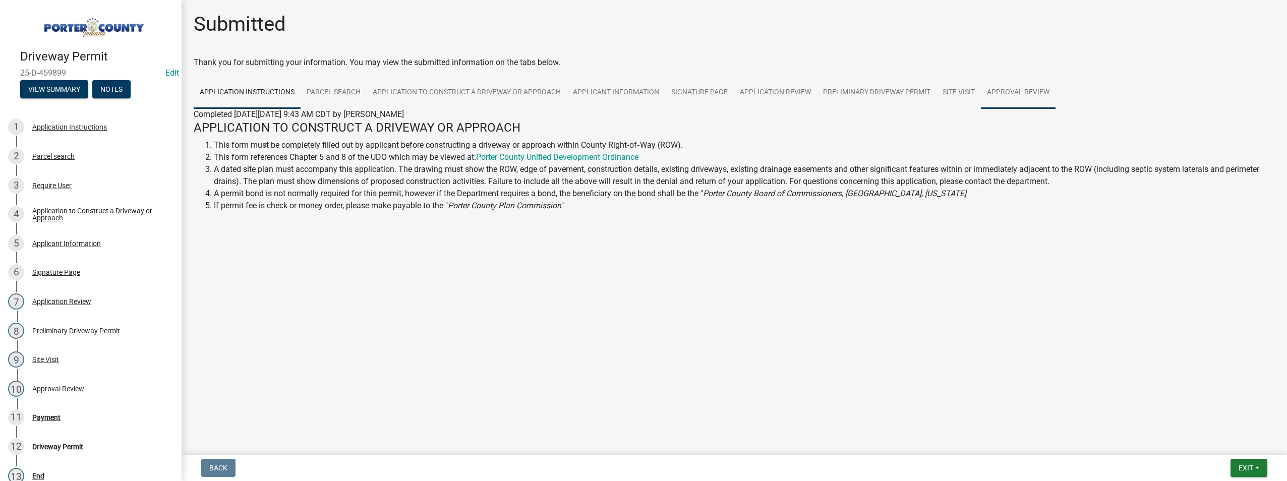
click at [1014, 87] on link "Approval Review" at bounding box center [1018, 93] width 75 height 32
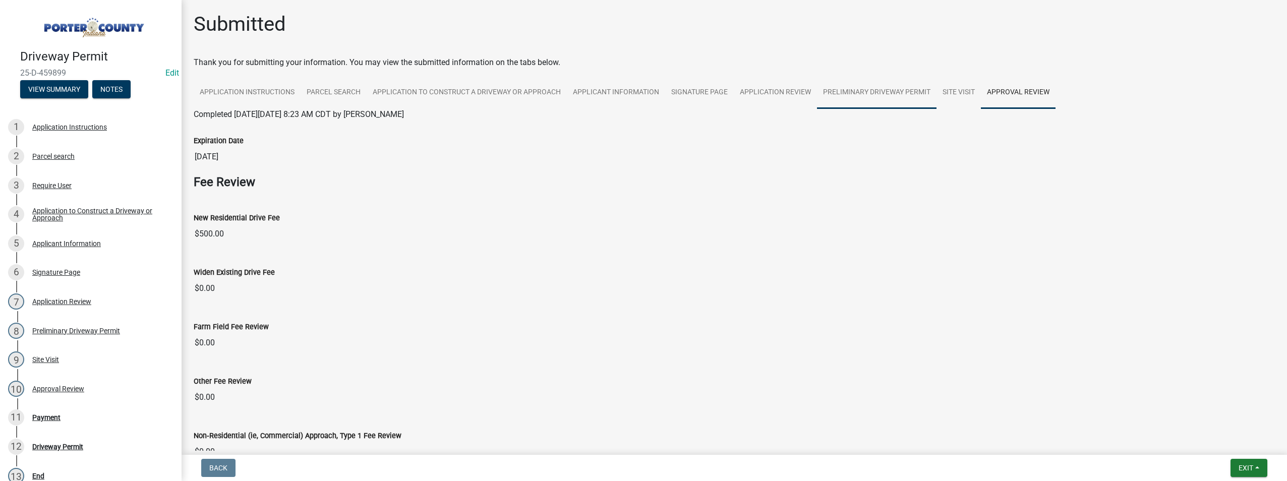
click at [874, 93] on link "Preliminary Driveway Permit" at bounding box center [876, 93] width 119 height 32
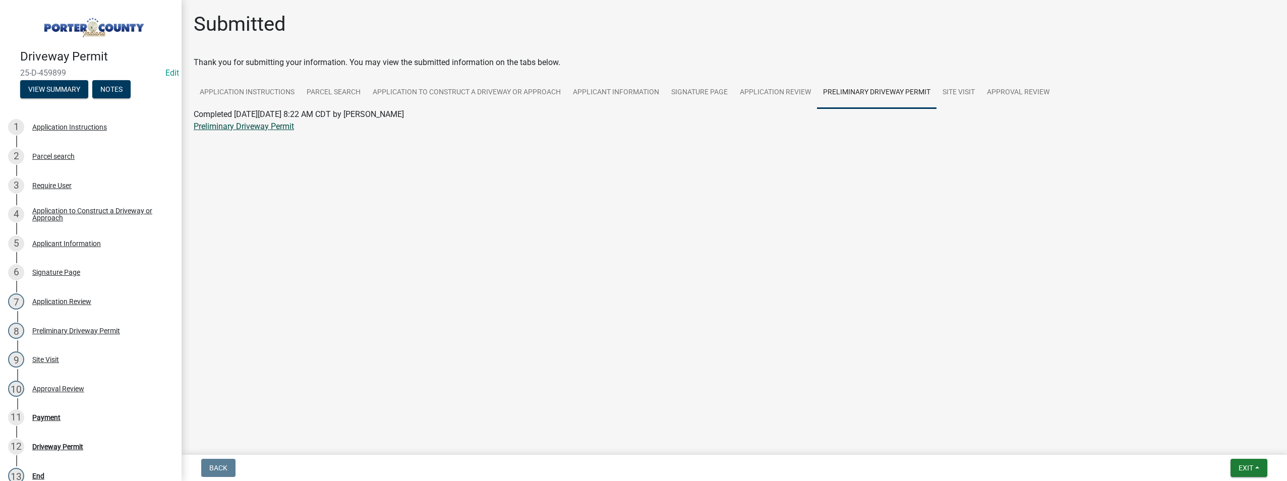
click at [210, 126] on link "Preliminary Driveway Permit" at bounding box center [244, 126] width 100 height 10
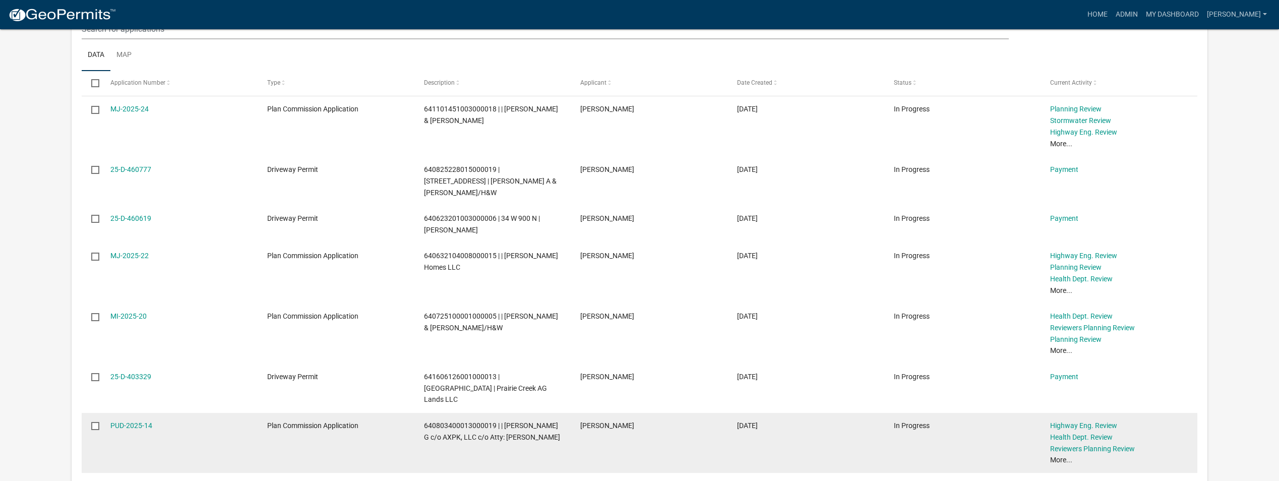
scroll to position [1192, 0]
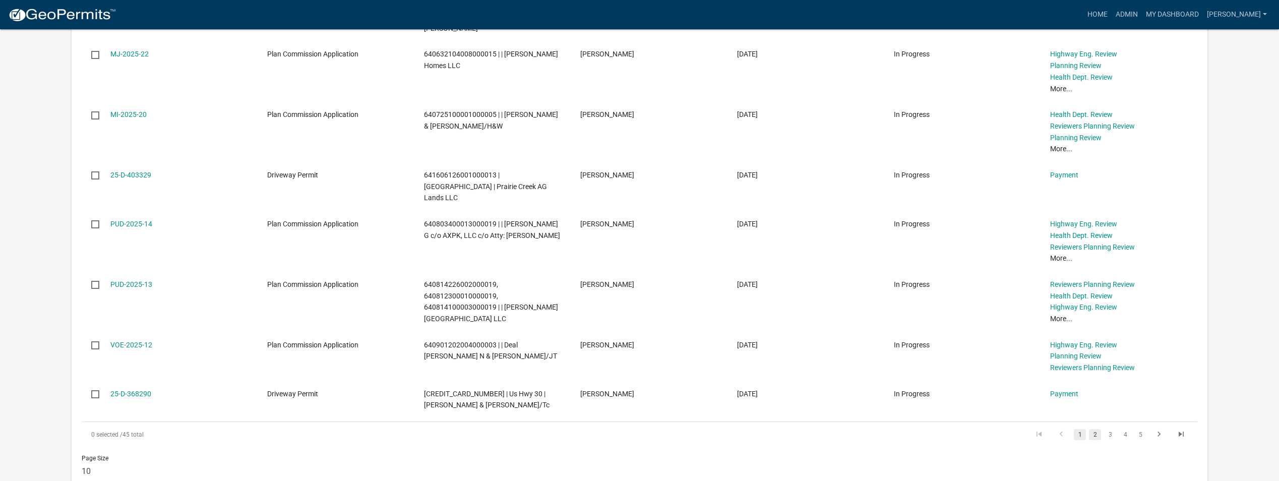
click at [1094, 429] on link "2" at bounding box center [1095, 434] width 12 height 11
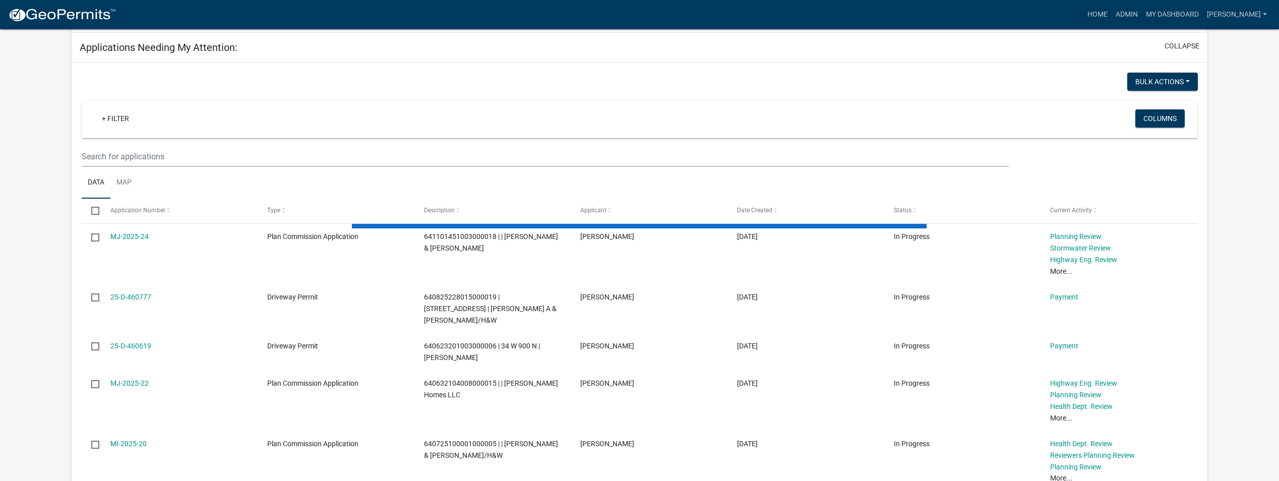
scroll to position [839, 0]
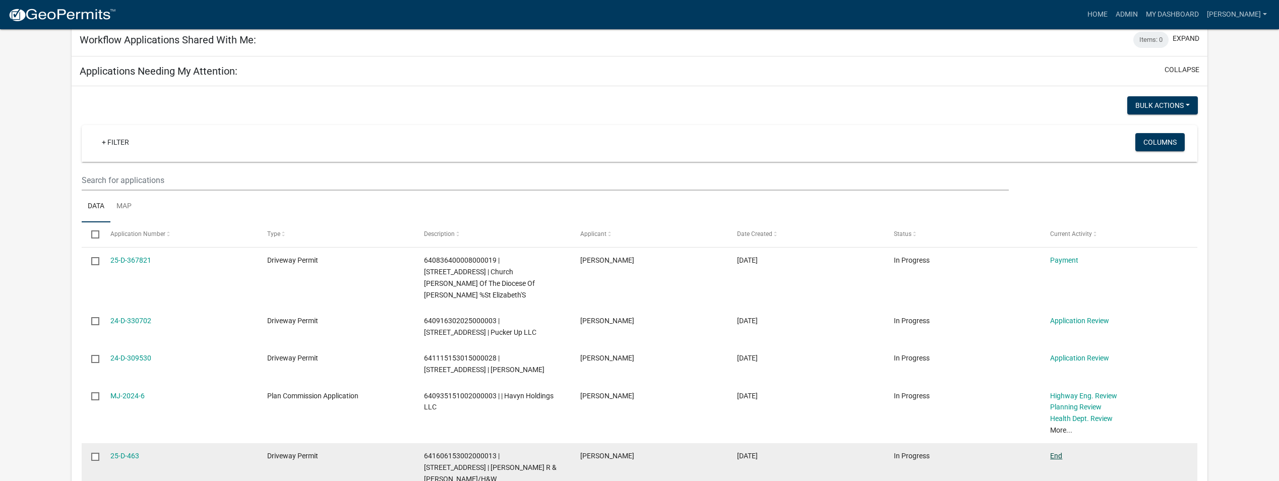
click at [1054, 452] on link "End" at bounding box center [1056, 456] width 12 height 8
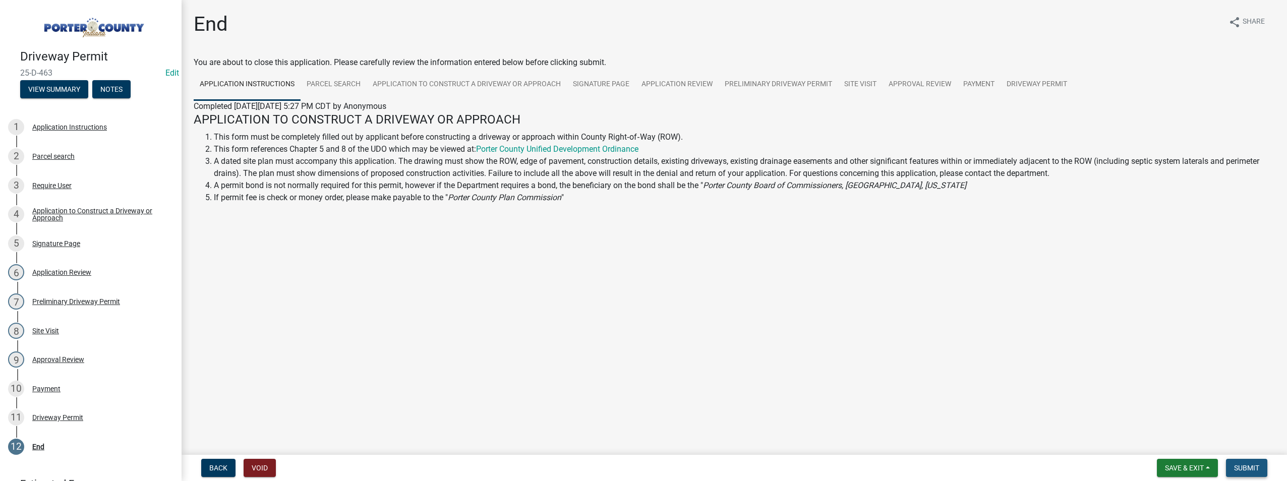
click at [1250, 464] on span "Submit" at bounding box center [1246, 468] width 25 height 8
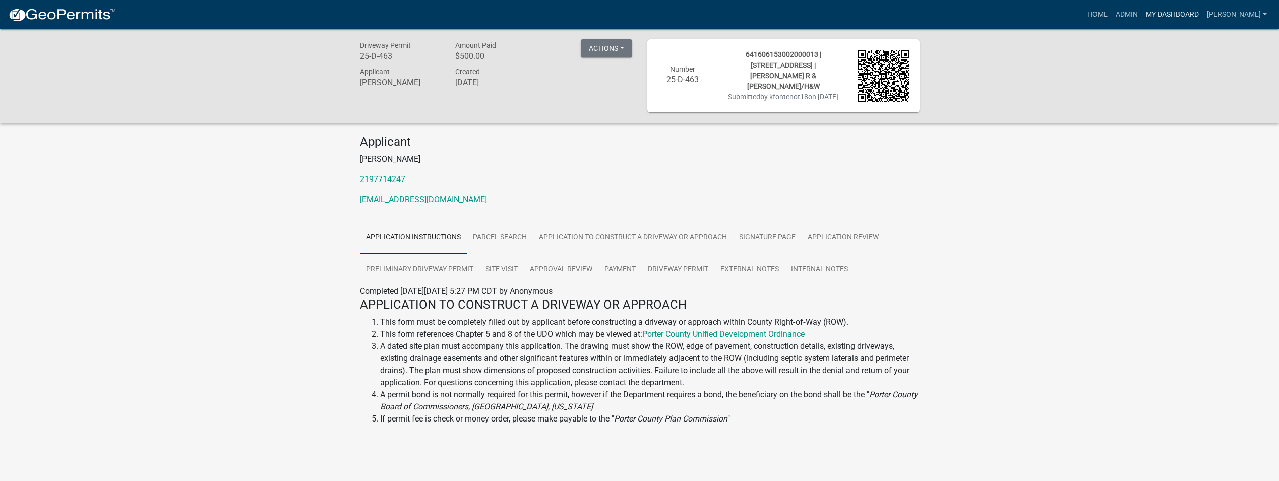
click at [1146, 17] on link "My Dashboard" at bounding box center [1172, 14] width 61 height 19
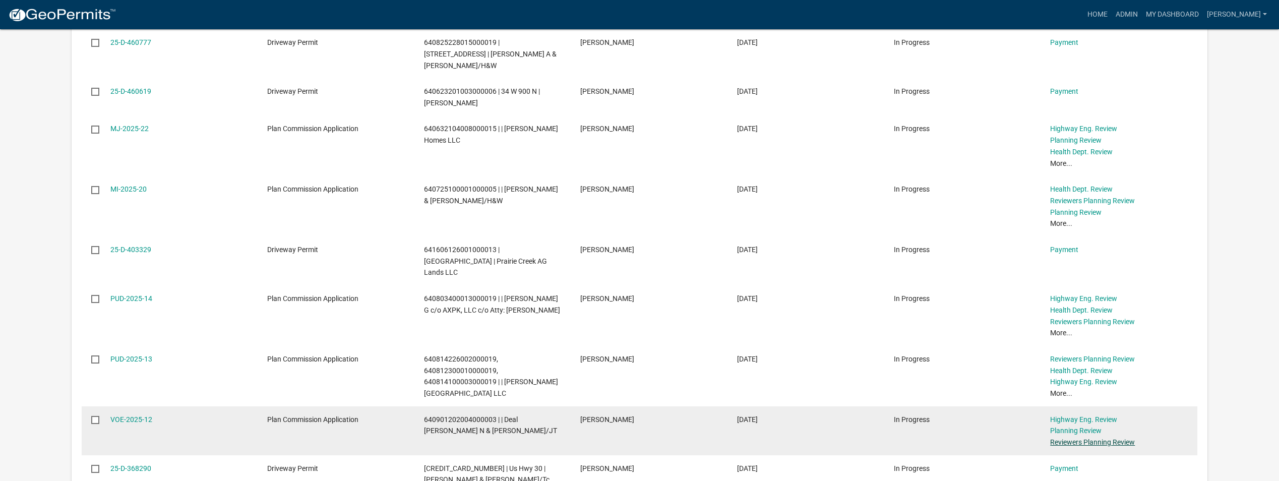
scroll to position [1135, 0]
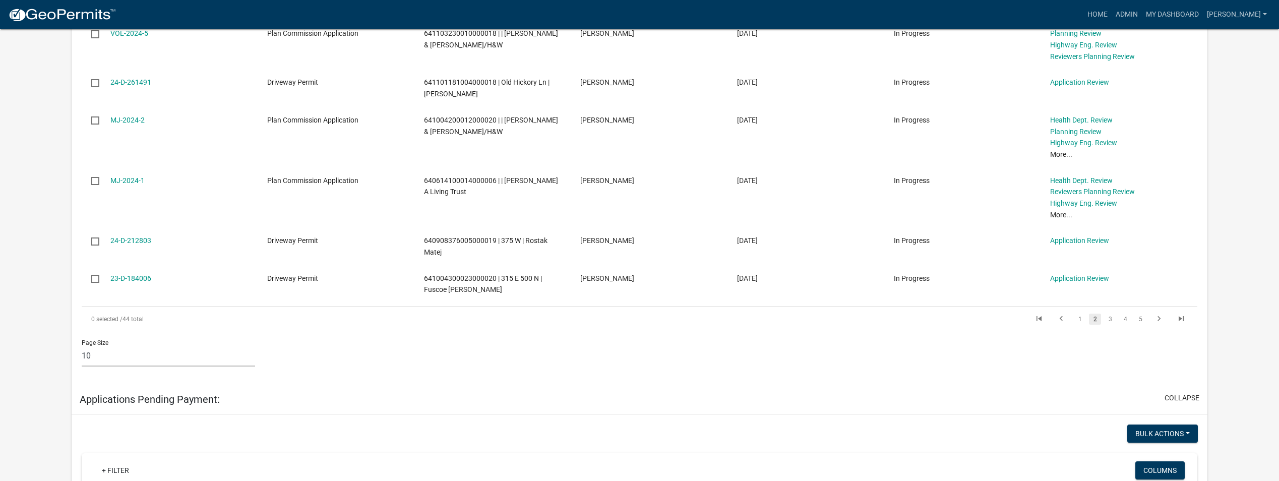
scroll to position [1236, 0]
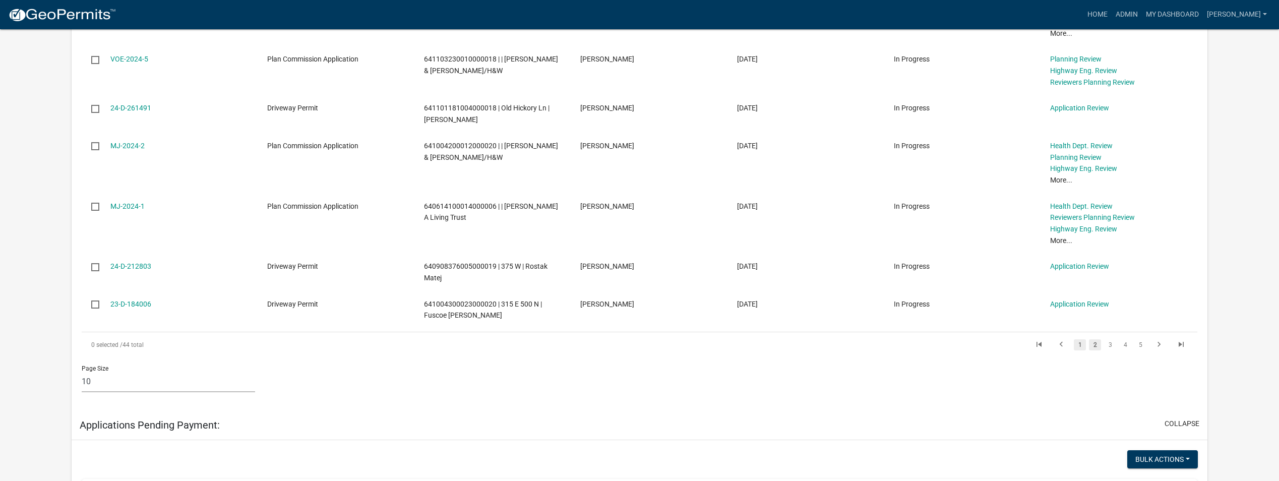
click at [1079, 339] on link "1" at bounding box center [1080, 344] width 12 height 11
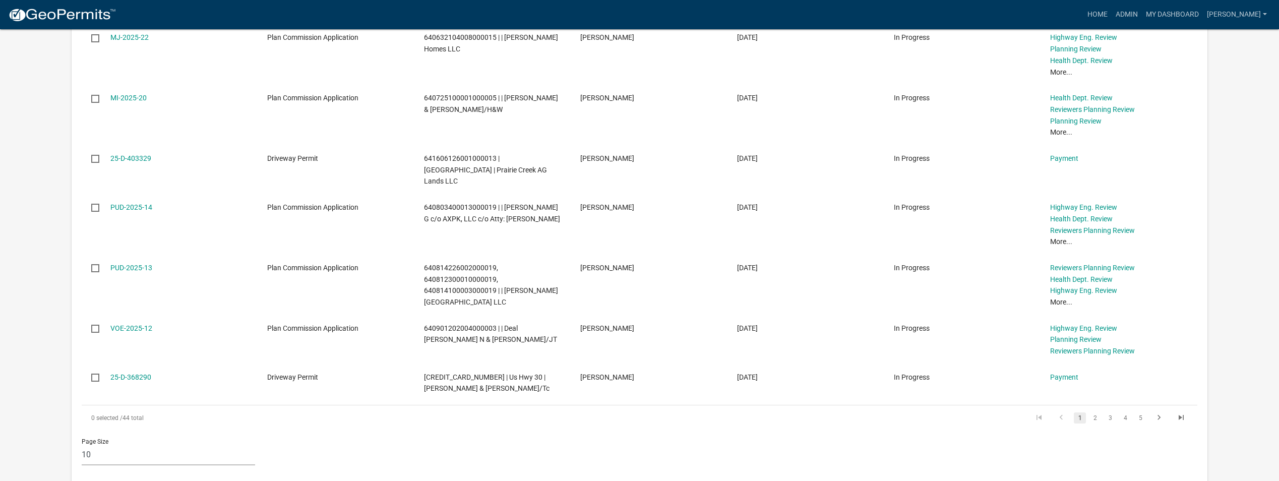
scroll to position [1259, 0]
